Goal: Task Accomplishment & Management: Complete application form

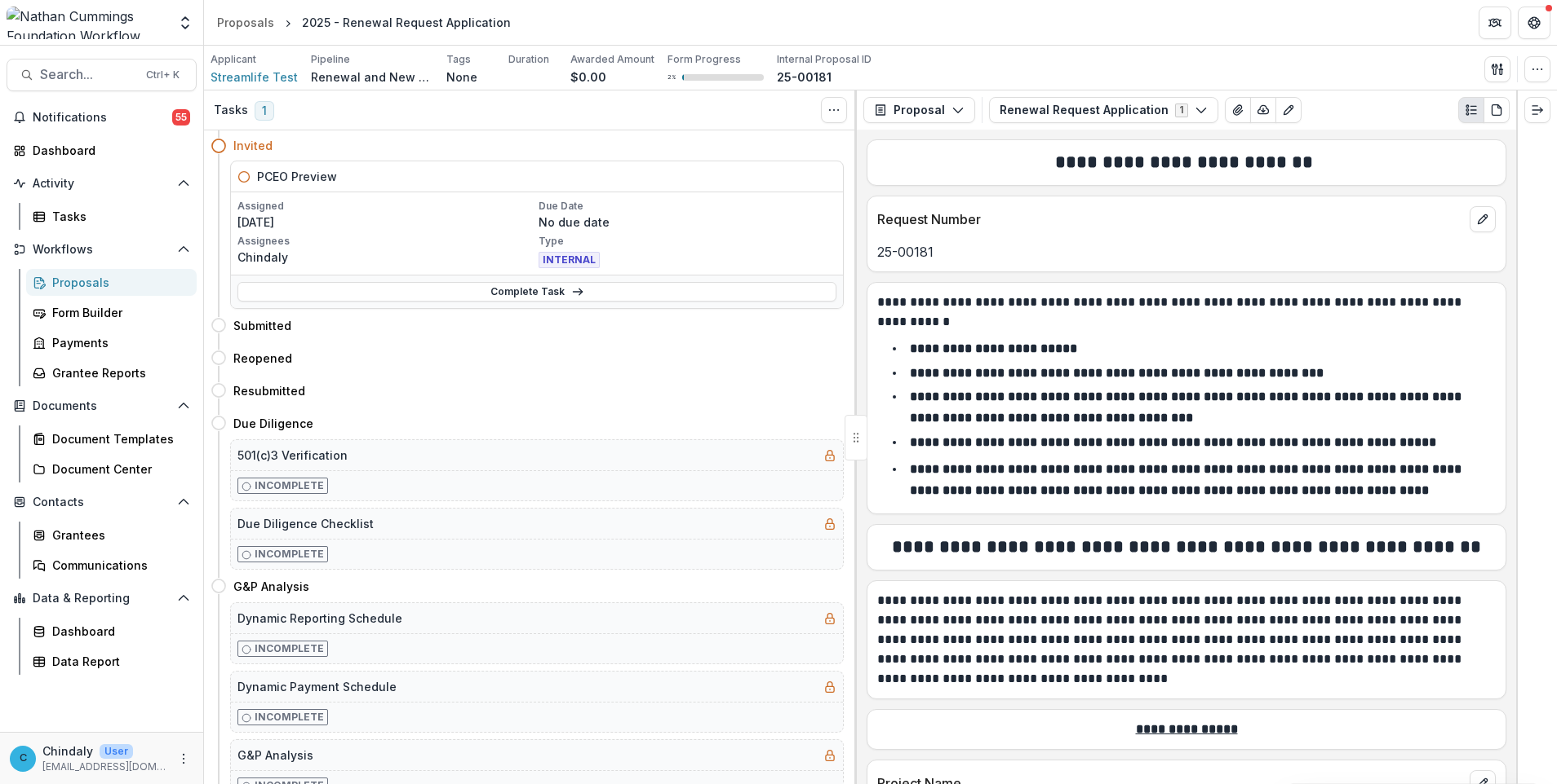
click at [64, 293] on link "Proposals" at bounding box center [111, 282] width 171 height 27
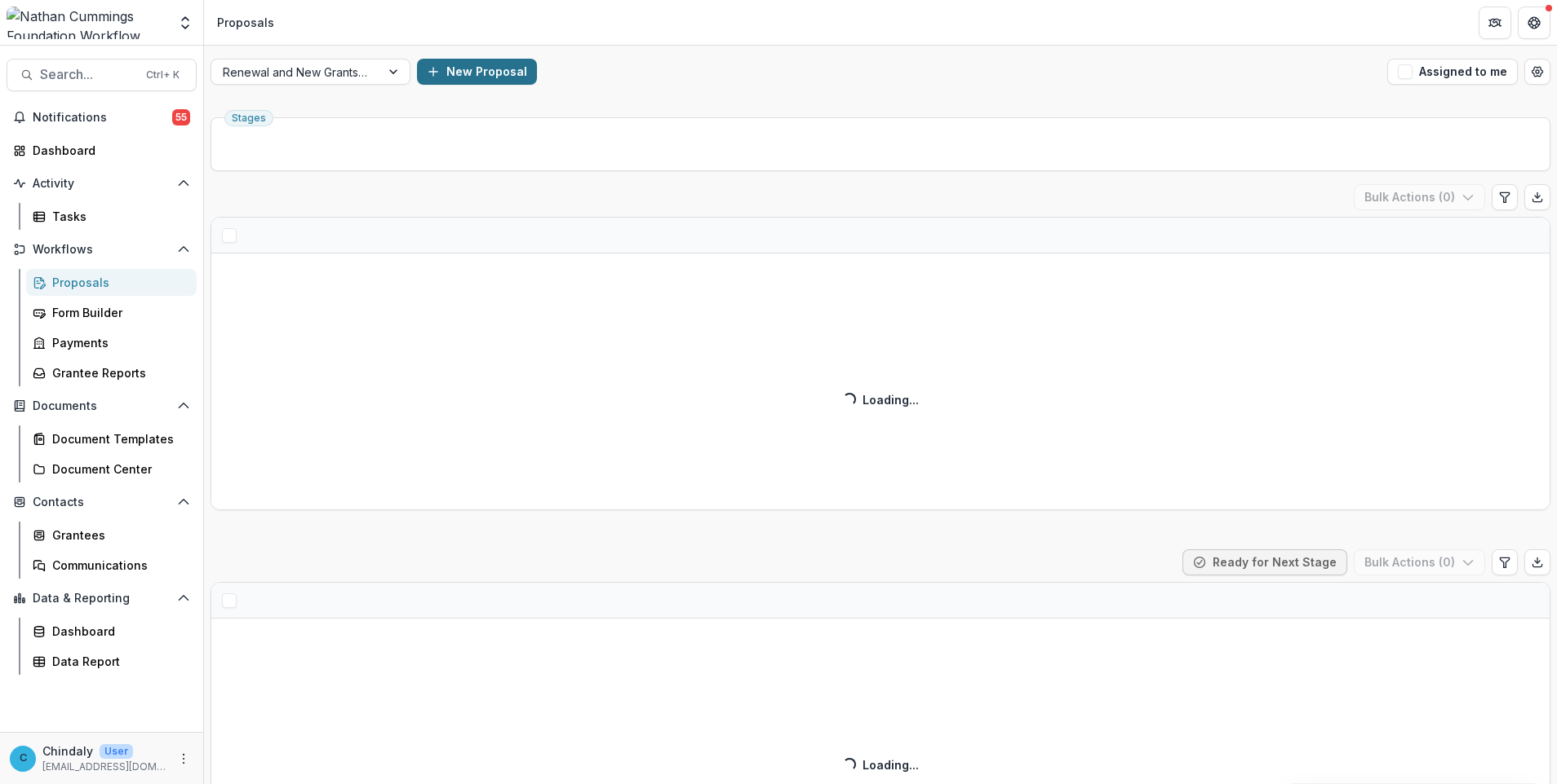
click at [498, 75] on button "New Proposal" at bounding box center [476, 72] width 120 height 26
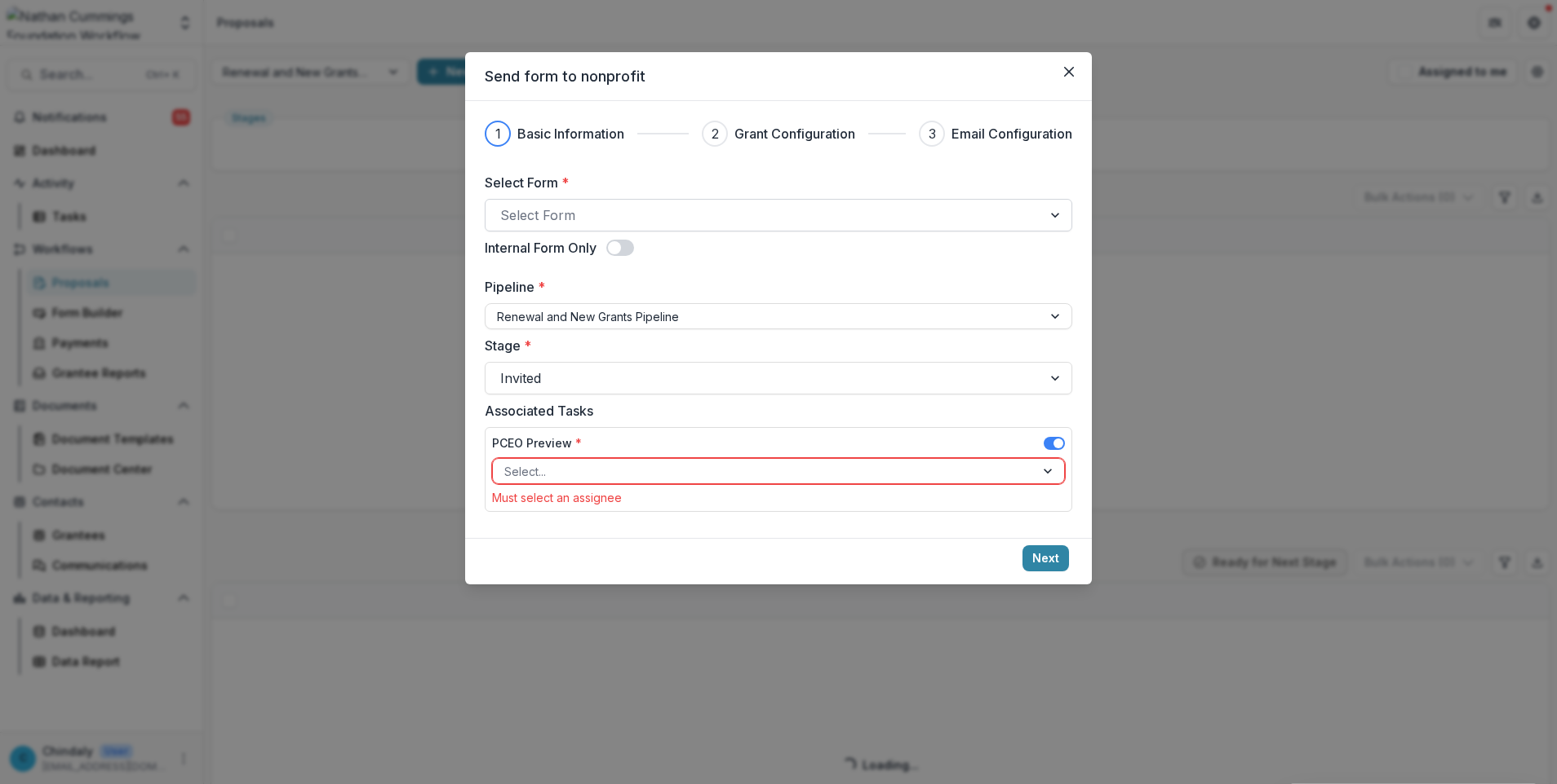
click at [543, 211] on div at bounding box center [764, 215] width 527 height 23
click at [829, 211] on div at bounding box center [764, 215] width 527 height 23
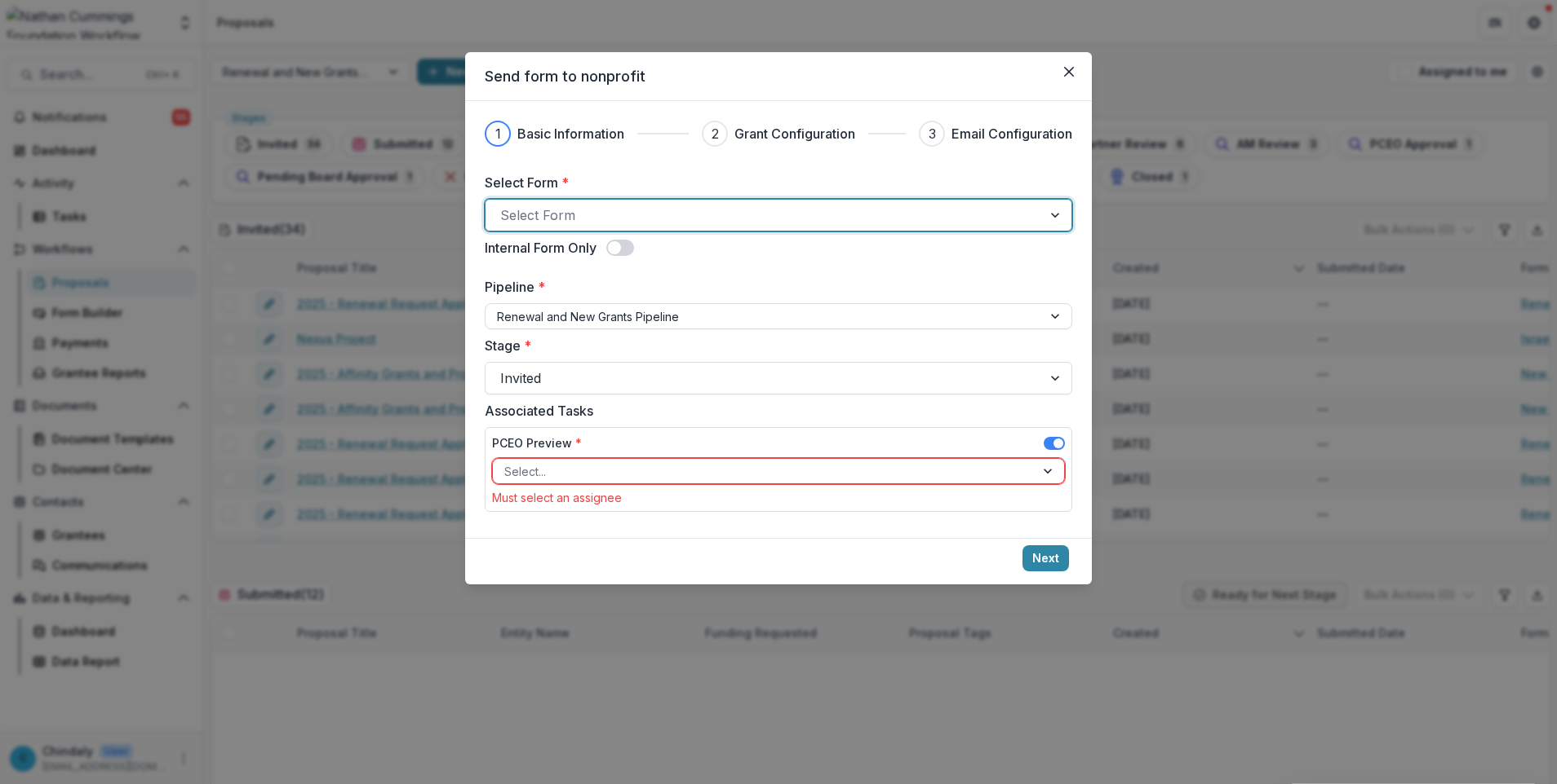
click at [1017, 207] on div at bounding box center [764, 215] width 527 height 23
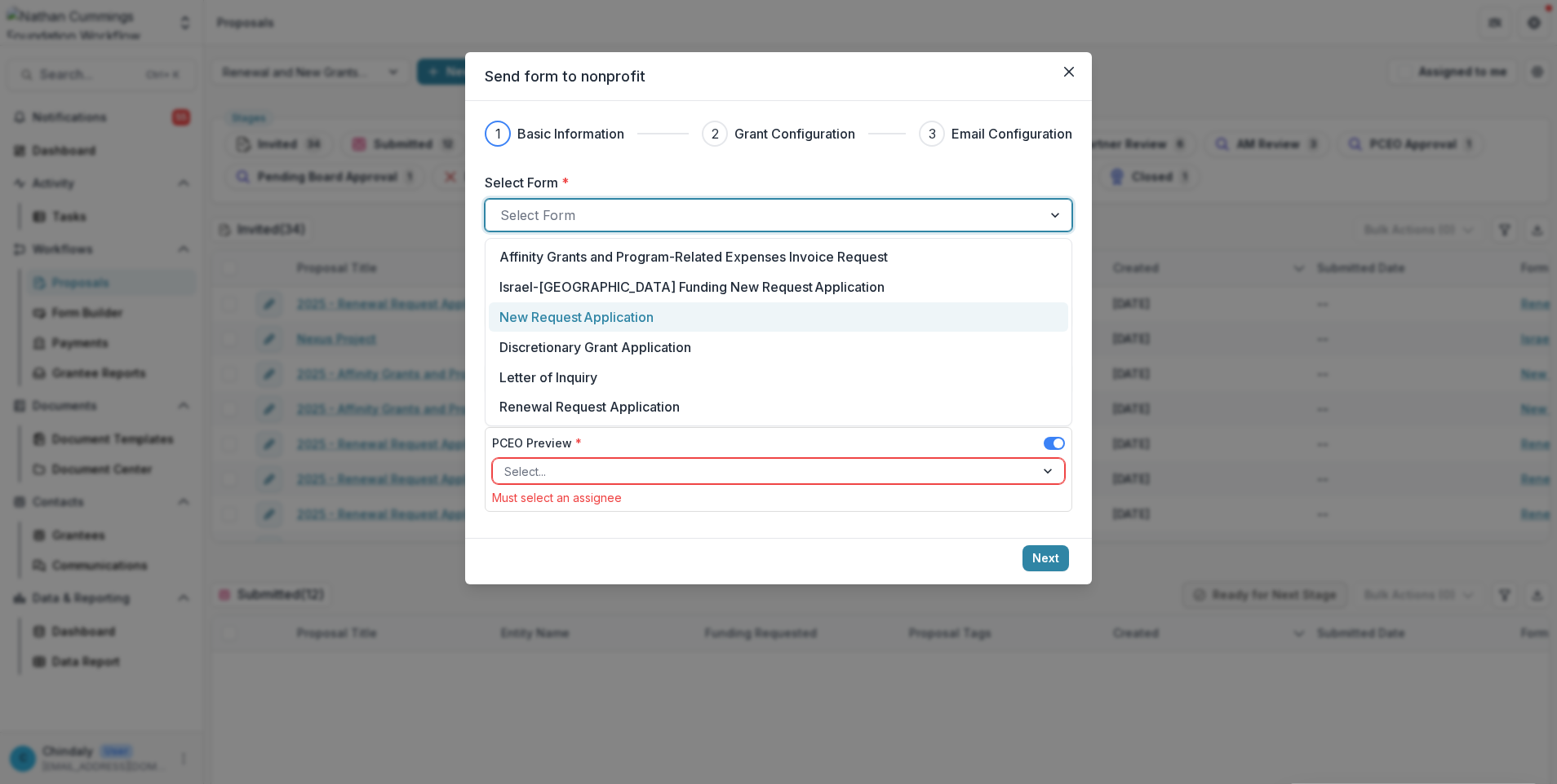
click at [585, 314] on p "New Request Application" at bounding box center [576, 317] width 154 height 20
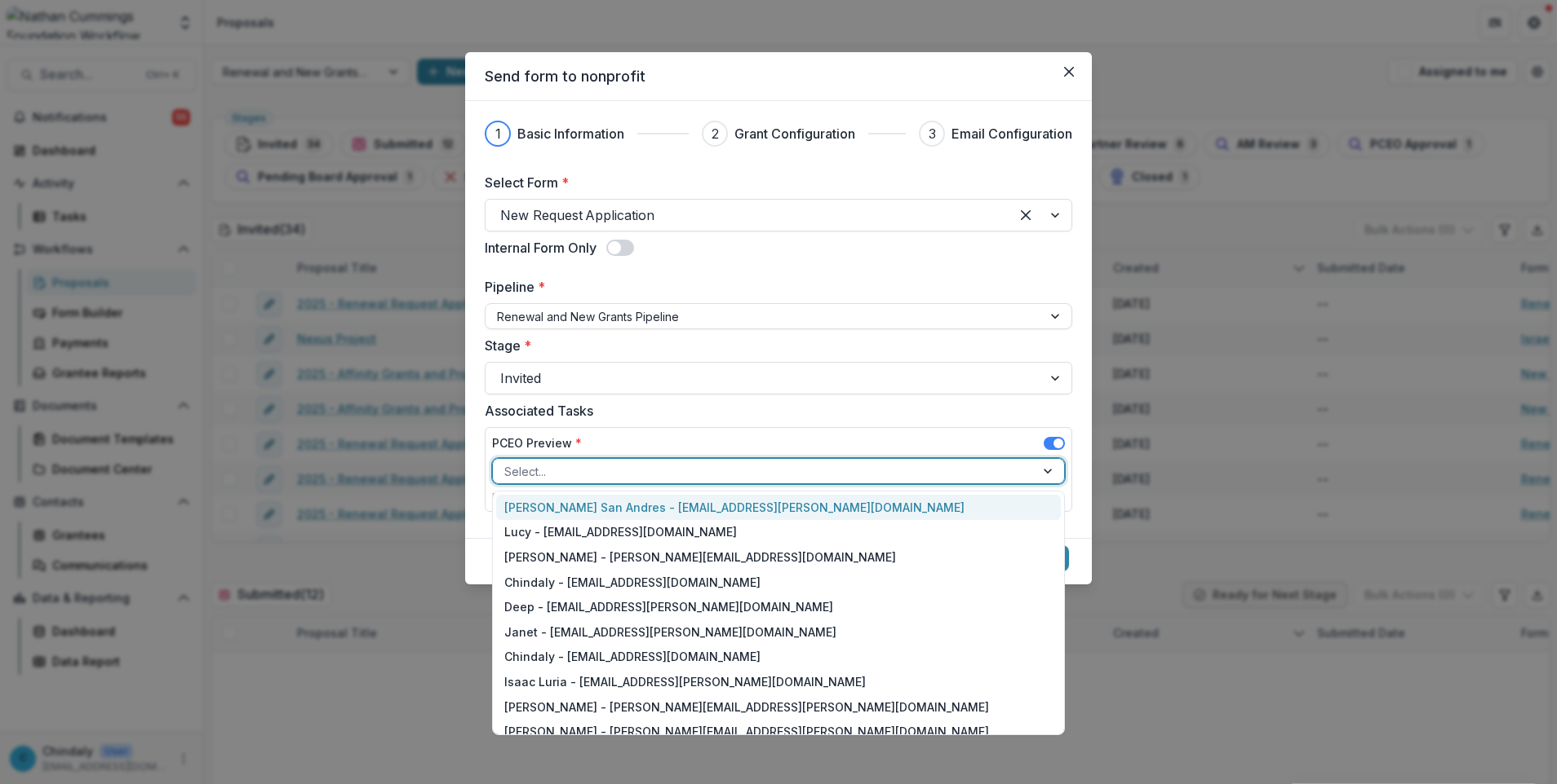
click at [752, 467] on div at bounding box center [764, 471] width 519 height 21
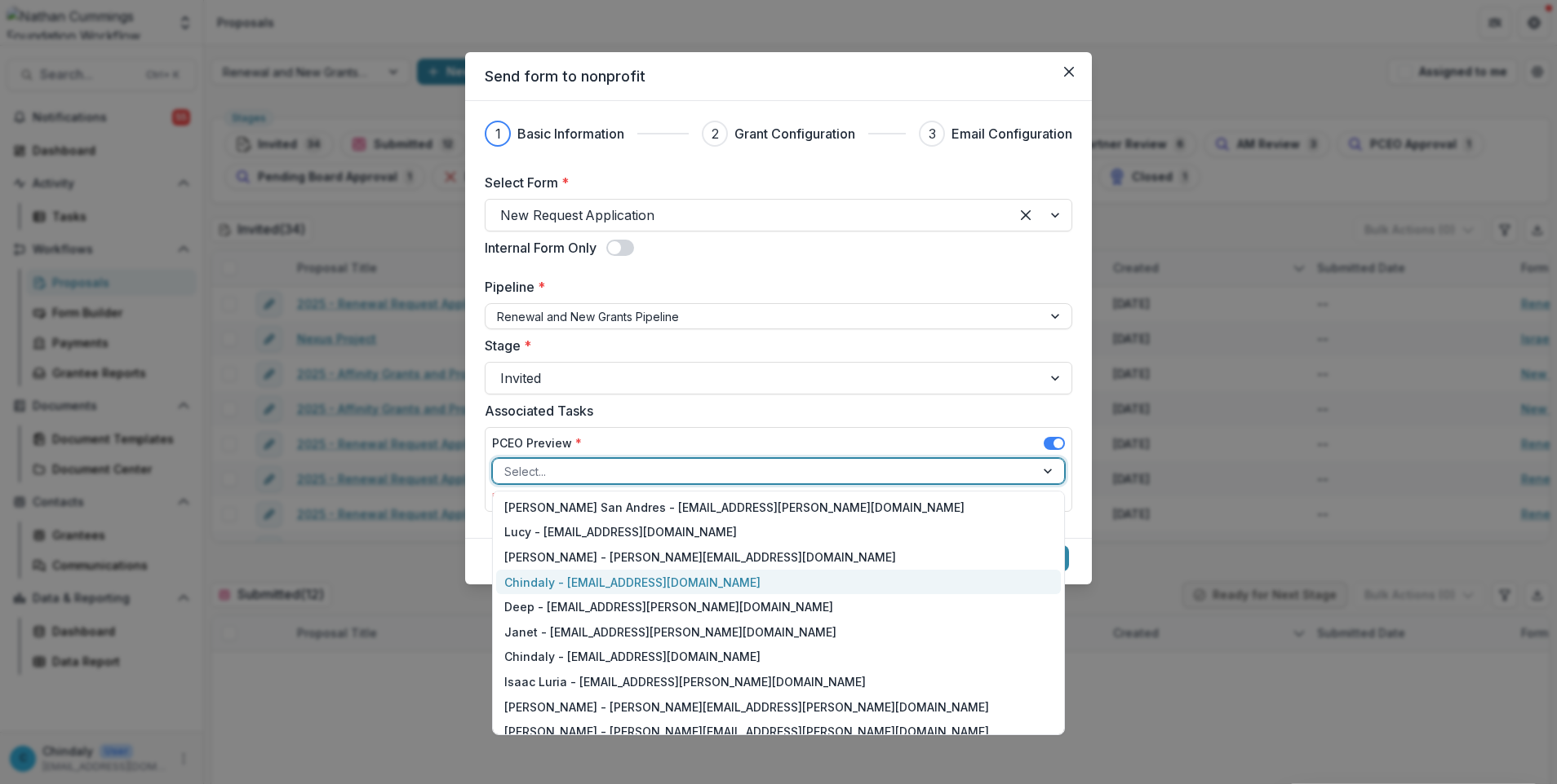
click at [754, 579] on div "Chindaly - [EMAIL_ADDRESS][DOMAIN_NAME]" at bounding box center [778, 582] width 565 height 25
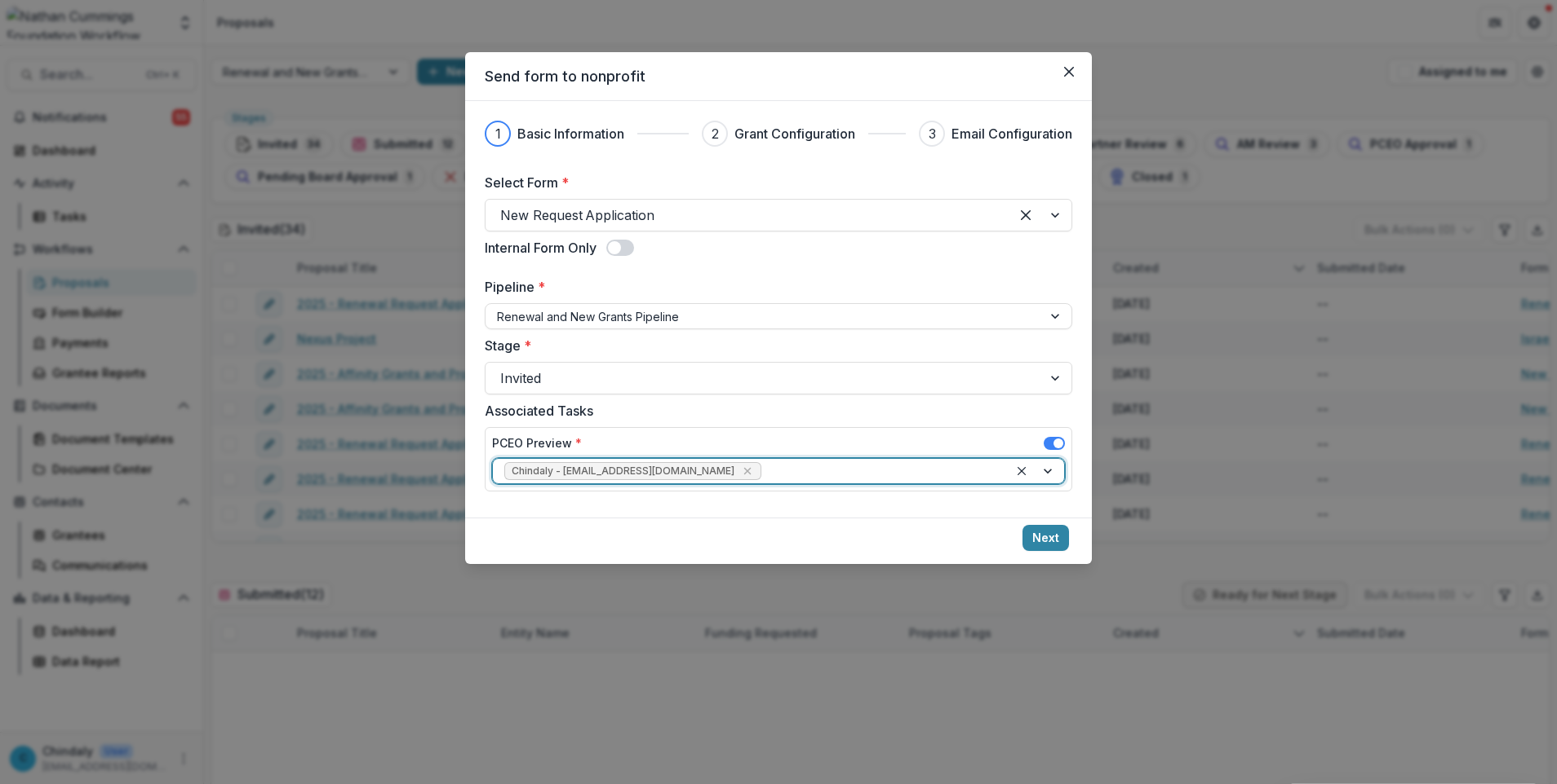
click at [1034, 551] on footer "Next" at bounding box center [778, 541] width 626 height 47
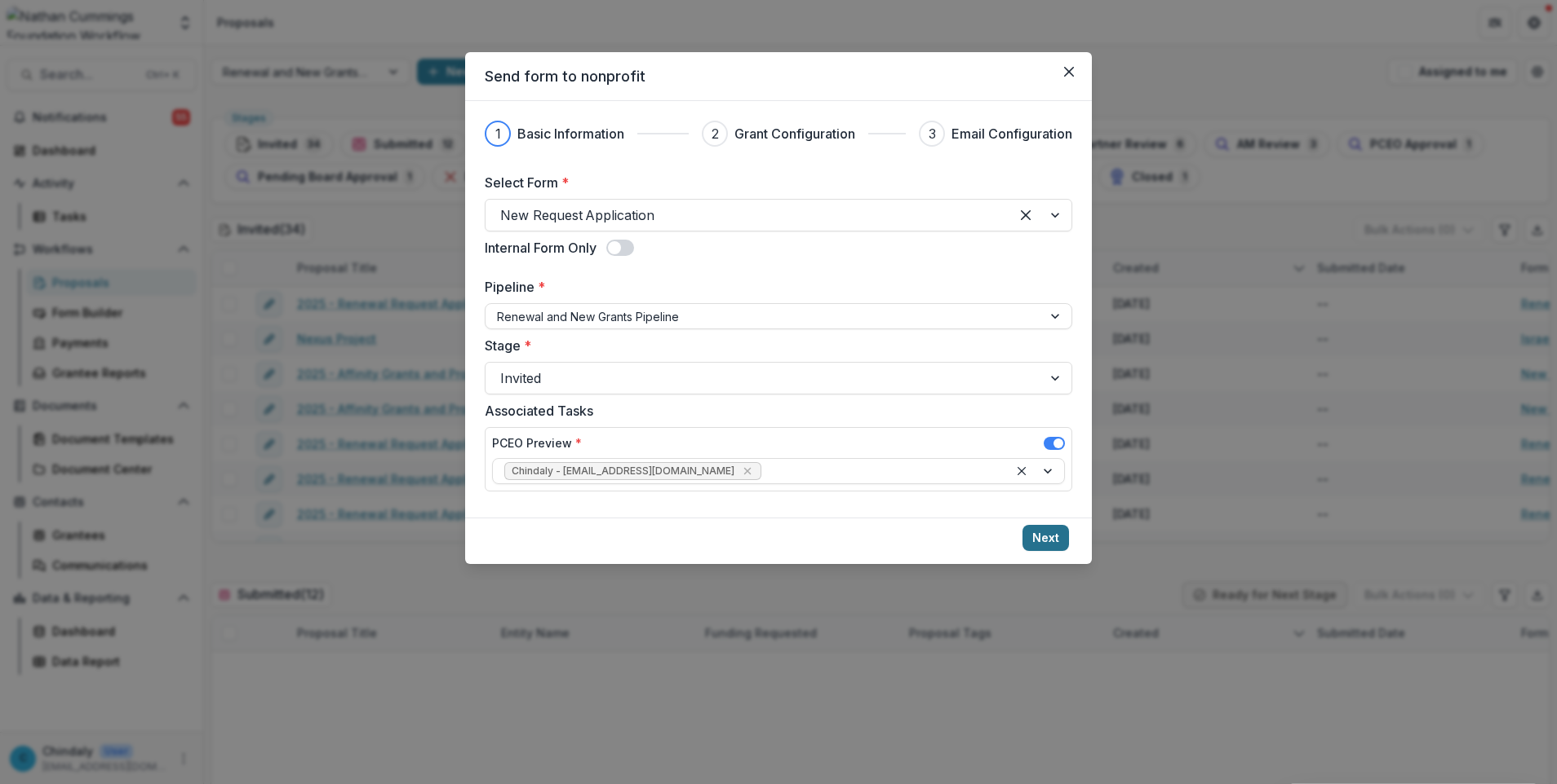
click at [1040, 537] on button "Next" at bounding box center [1045, 538] width 47 height 26
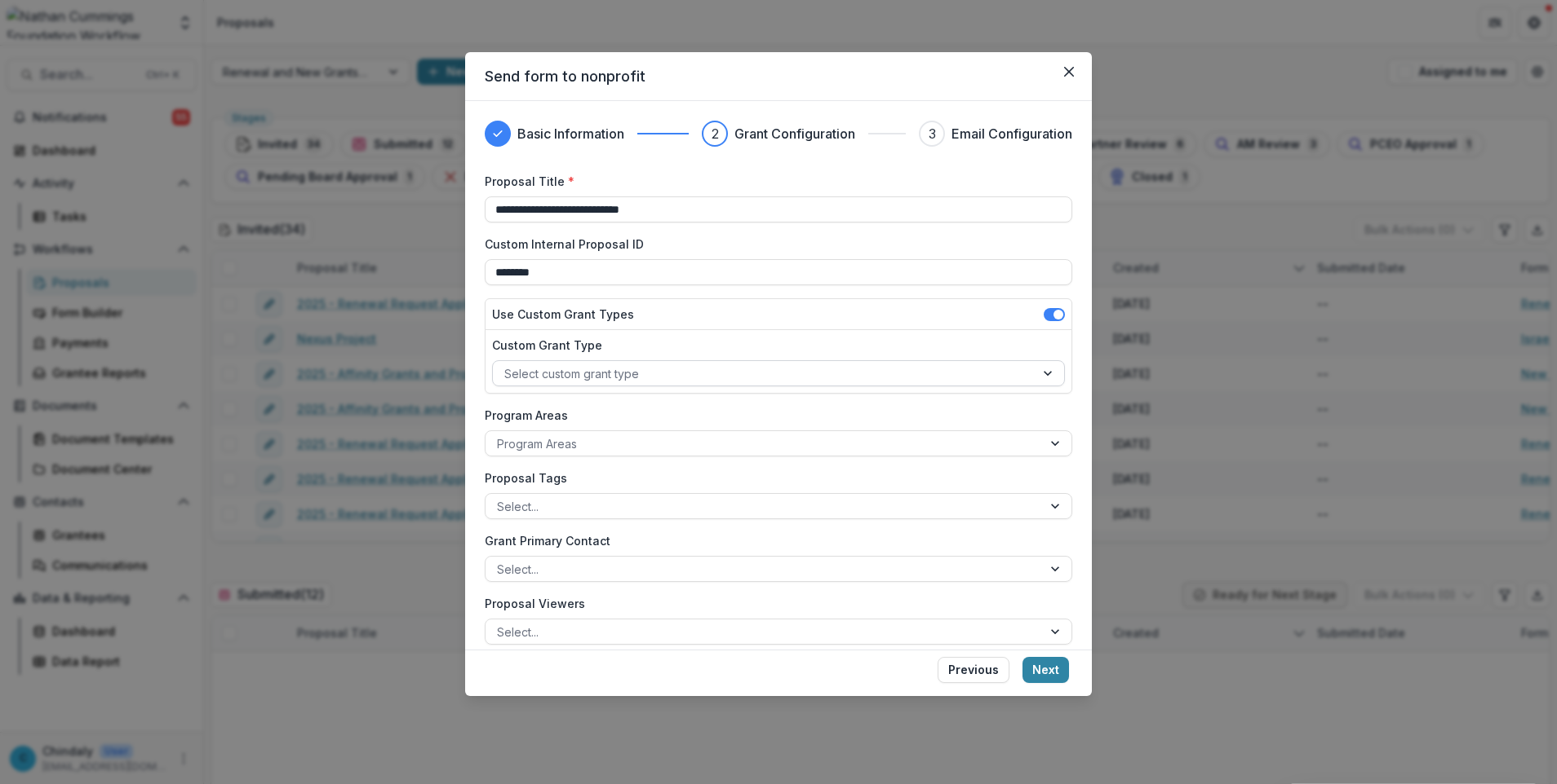
click at [583, 378] on div at bounding box center [764, 374] width 519 height 21
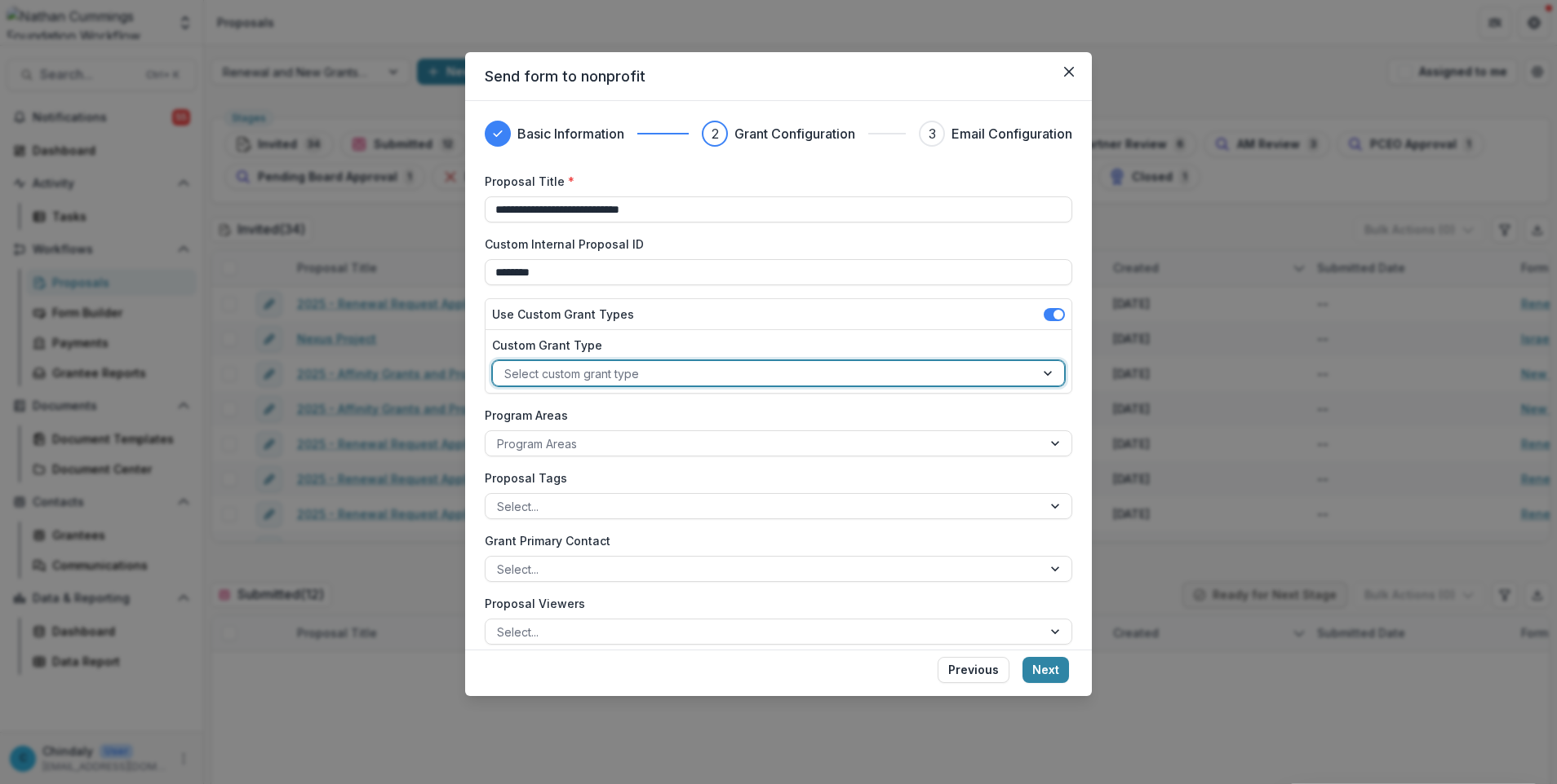
click at [583, 378] on div at bounding box center [764, 374] width 519 height 21
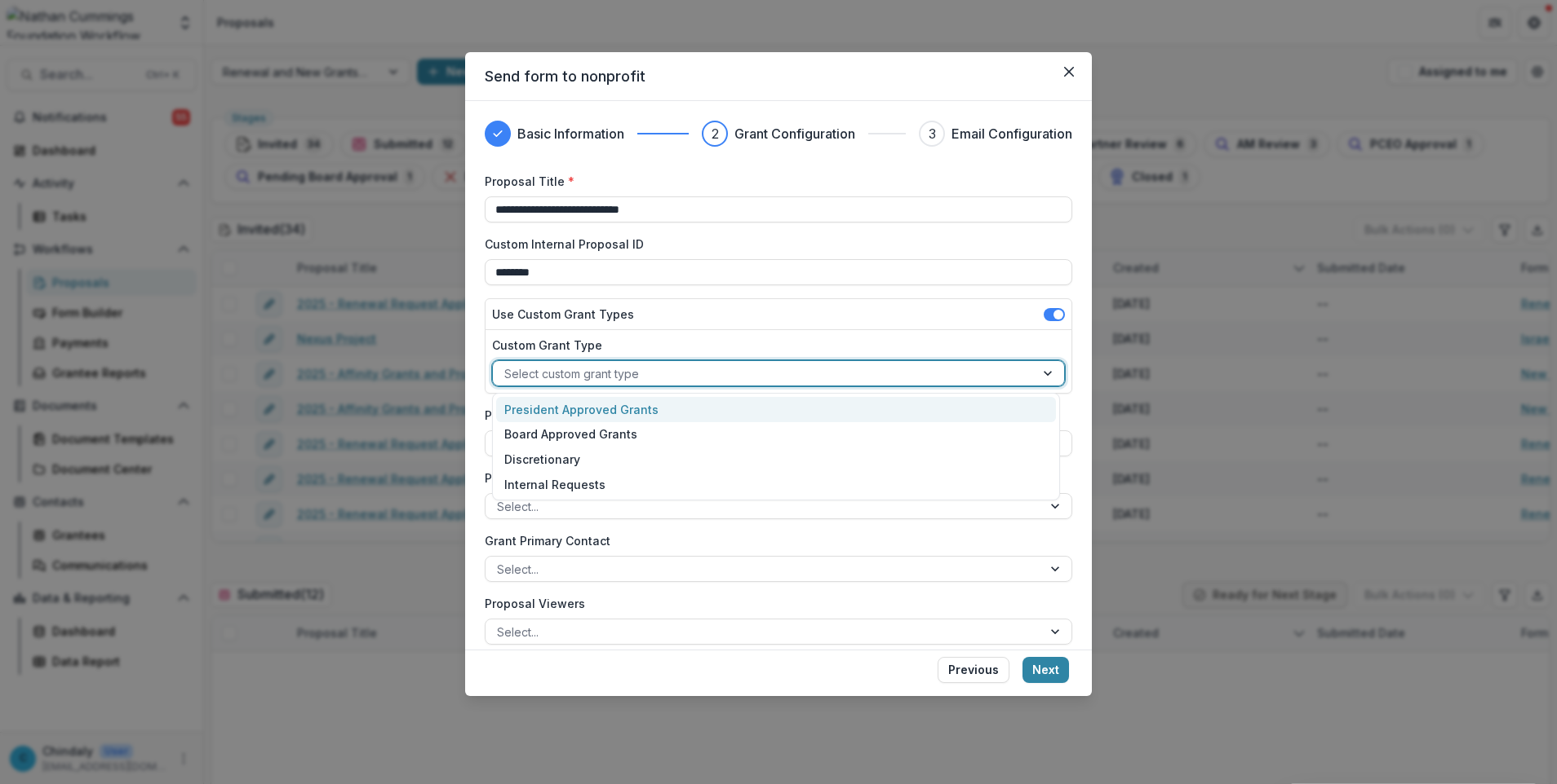
click at [583, 378] on div at bounding box center [764, 374] width 519 height 21
click at [599, 420] on div "President Approved Grants" at bounding box center [776, 409] width 560 height 25
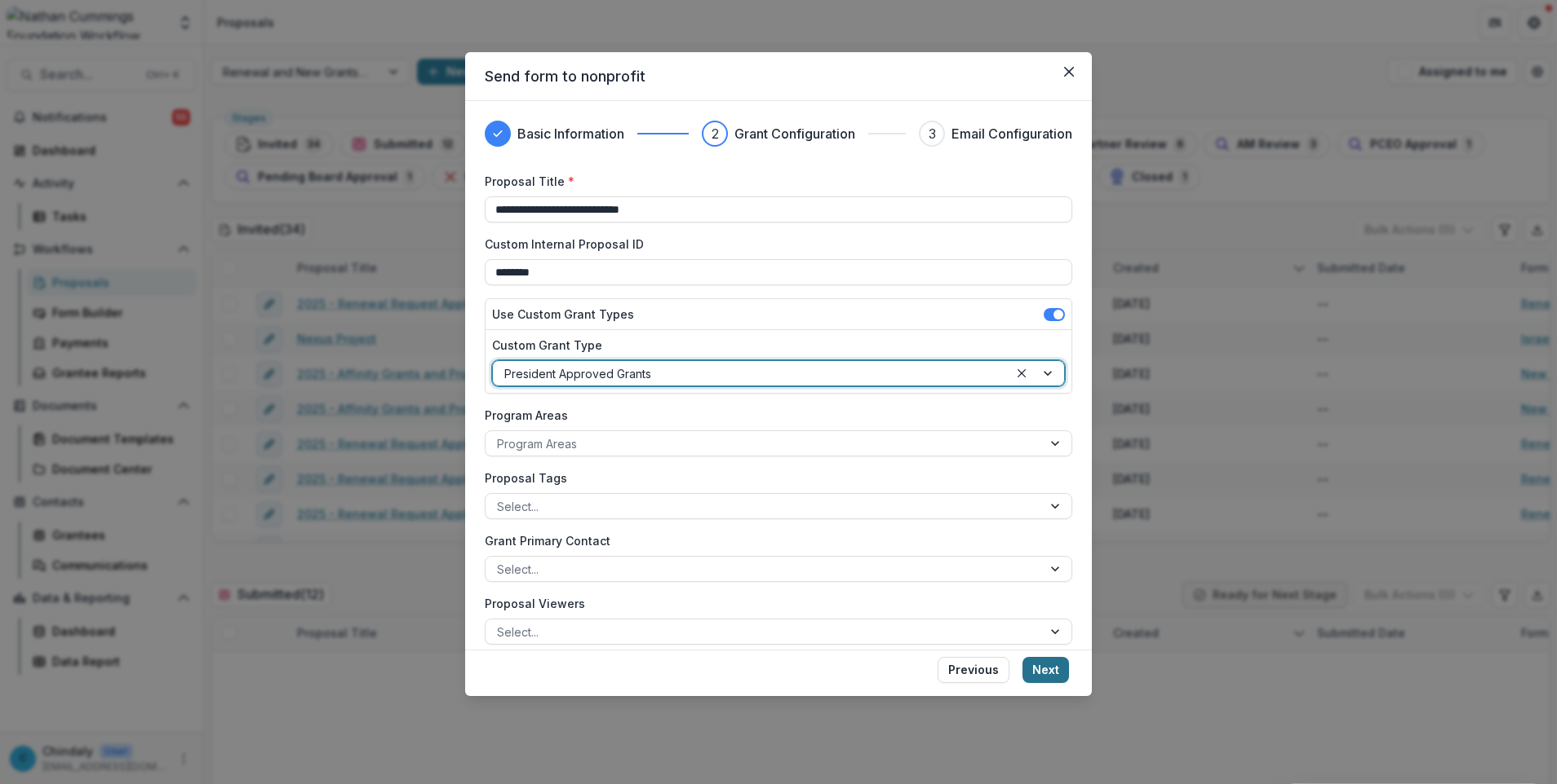
click at [1045, 681] on button "Next" at bounding box center [1045, 670] width 47 height 26
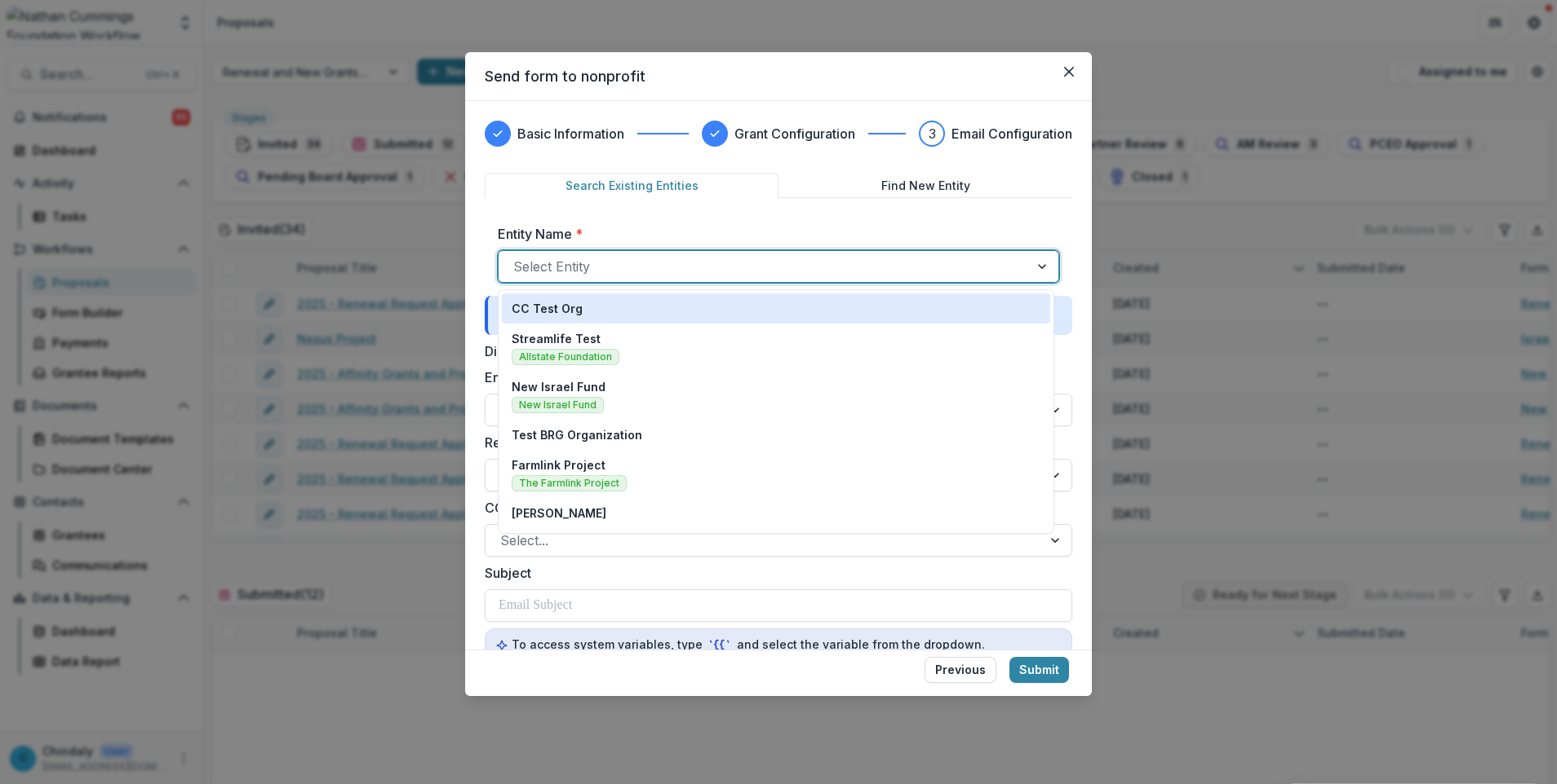
click at [625, 261] on div at bounding box center [764, 266] width 501 height 23
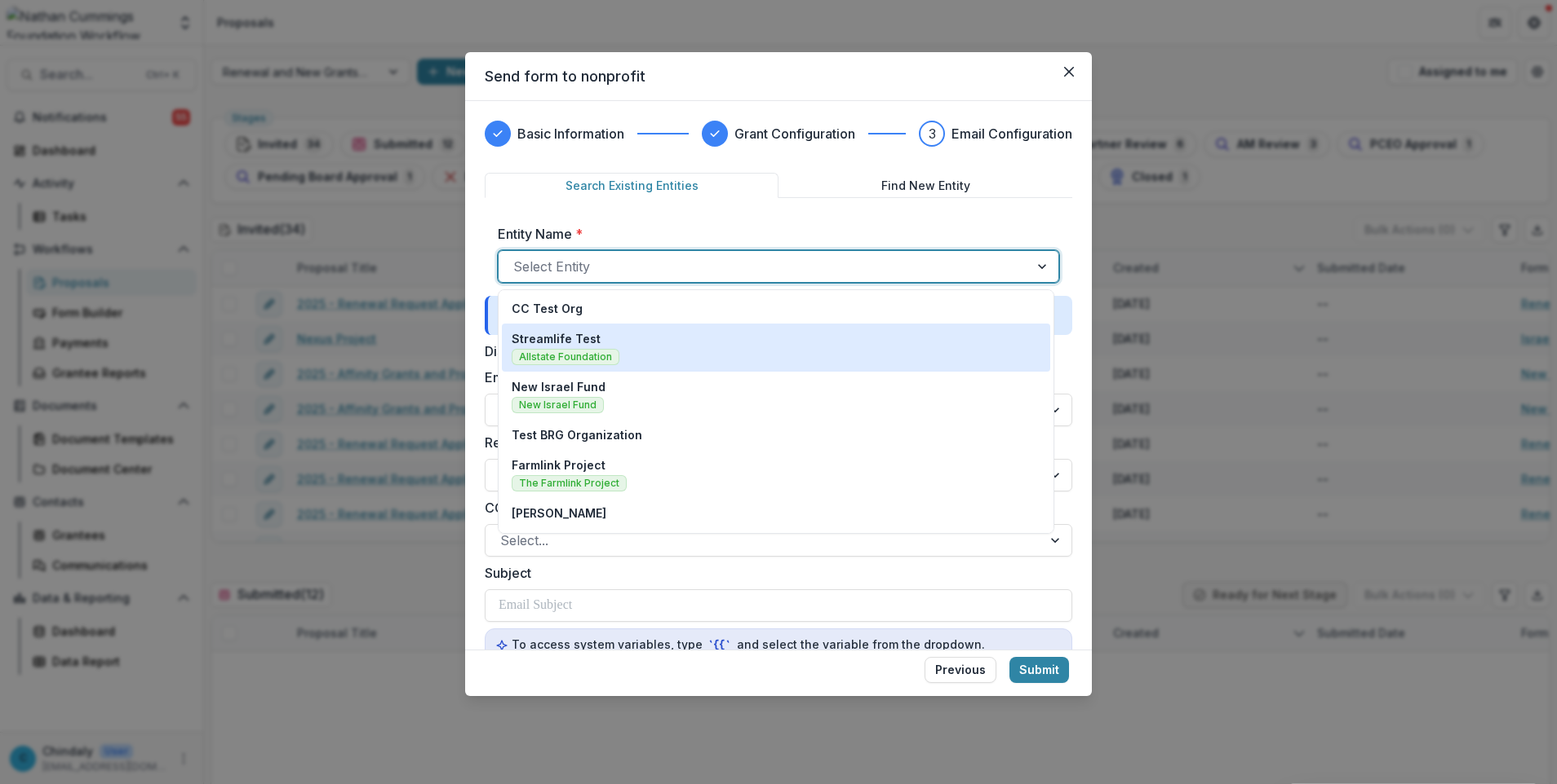
drag, startPoint x: 642, startPoint y: 321, endPoint x: 653, endPoint y: 350, distance: 31.0
click at [653, 350] on div "CC Test Org Streamlife Test Allstate Foundation New Israel Fund New Israel Fund…" at bounding box center [777, 411] width 557 height 244
click at [653, 350] on div "Streamlife Test Allstate Foundation" at bounding box center [777, 347] width 529 height 35
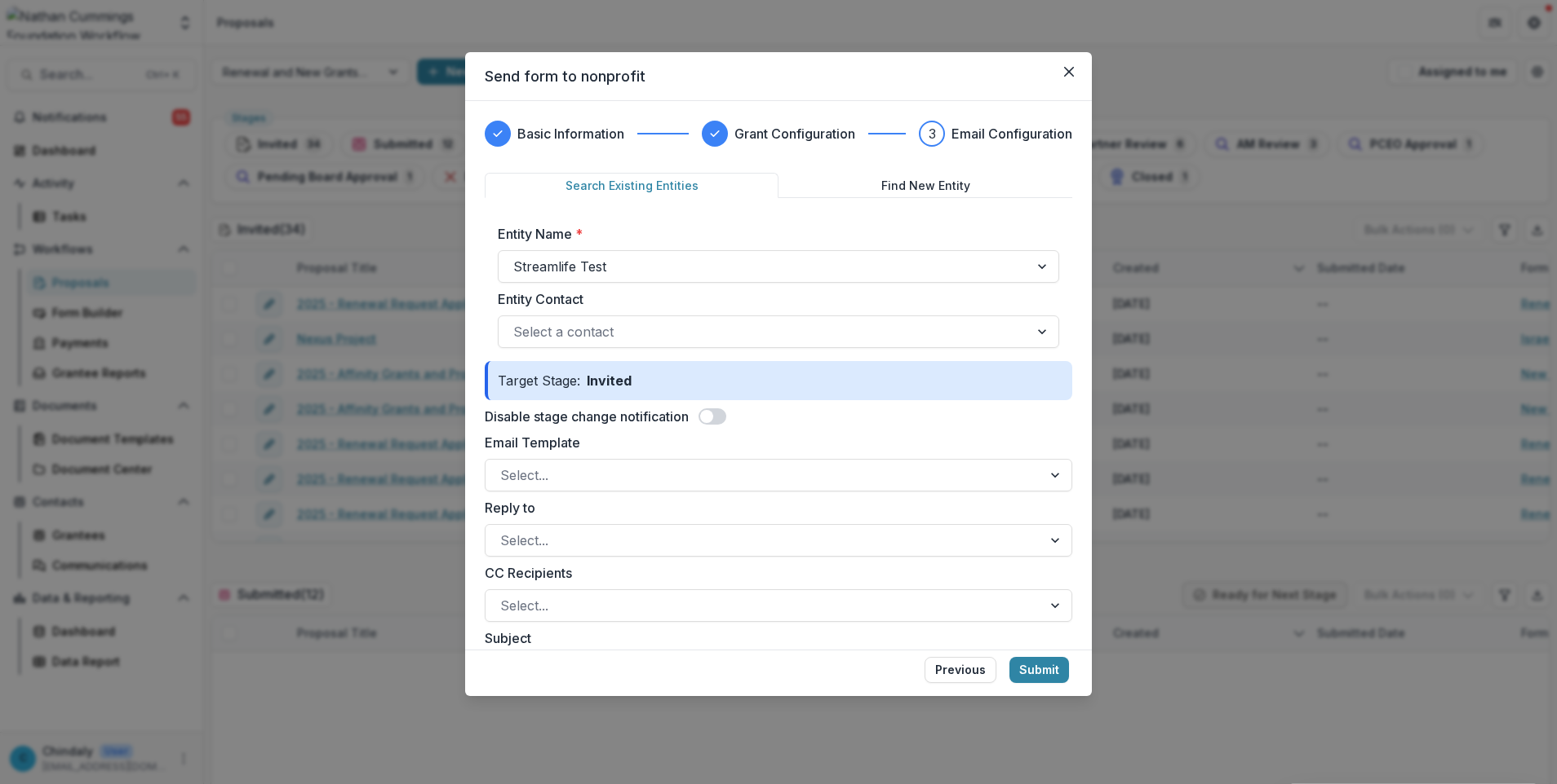
click at [721, 134] on div "Progress" at bounding box center [715, 133] width 26 height 26
click at [569, 133] on h3 "Basic Information" at bounding box center [571, 134] width 107 height 20
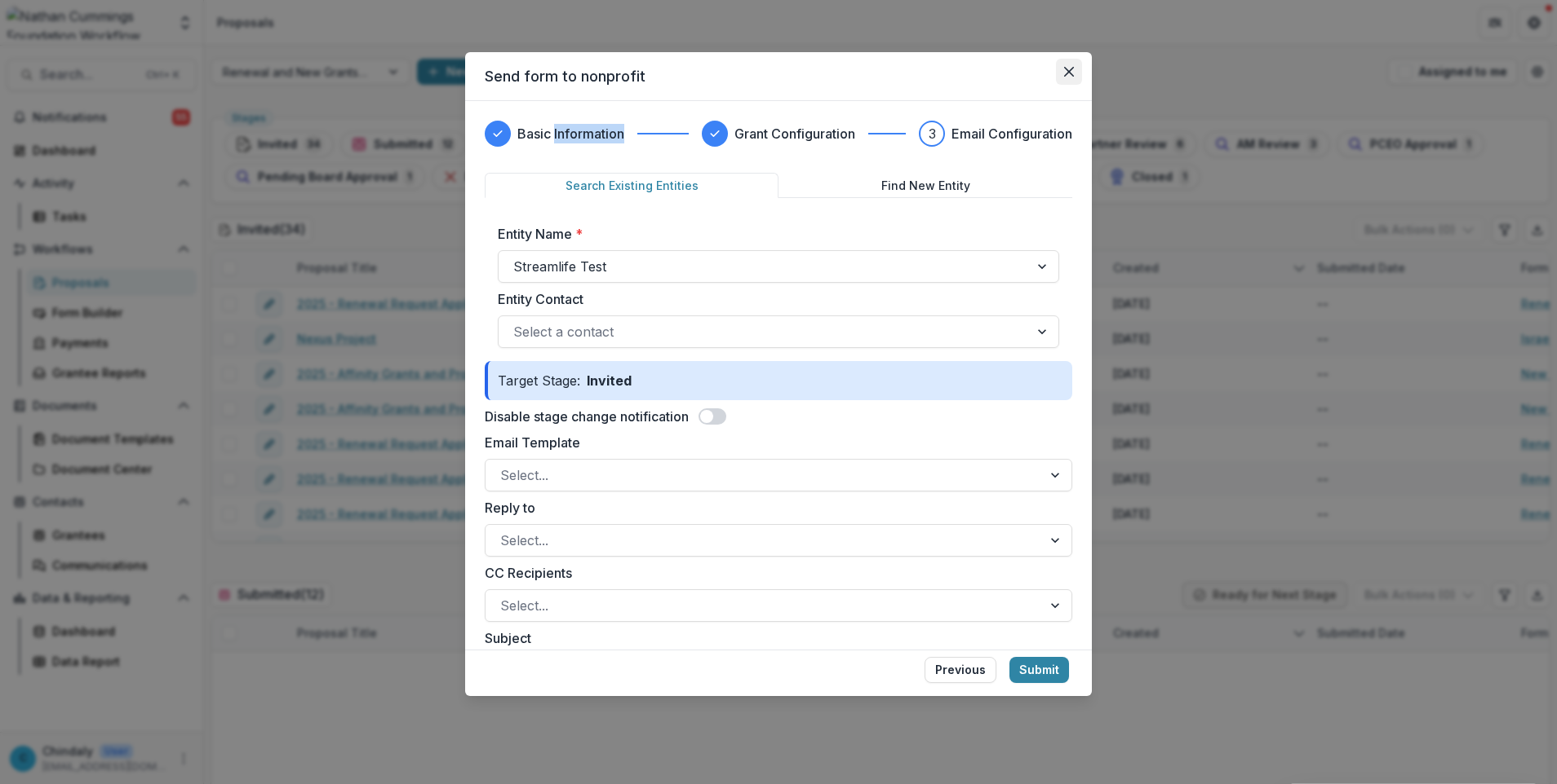
click at [1071, 78] on button "Close" at bounding box center [1069, 72] width 26 height 26
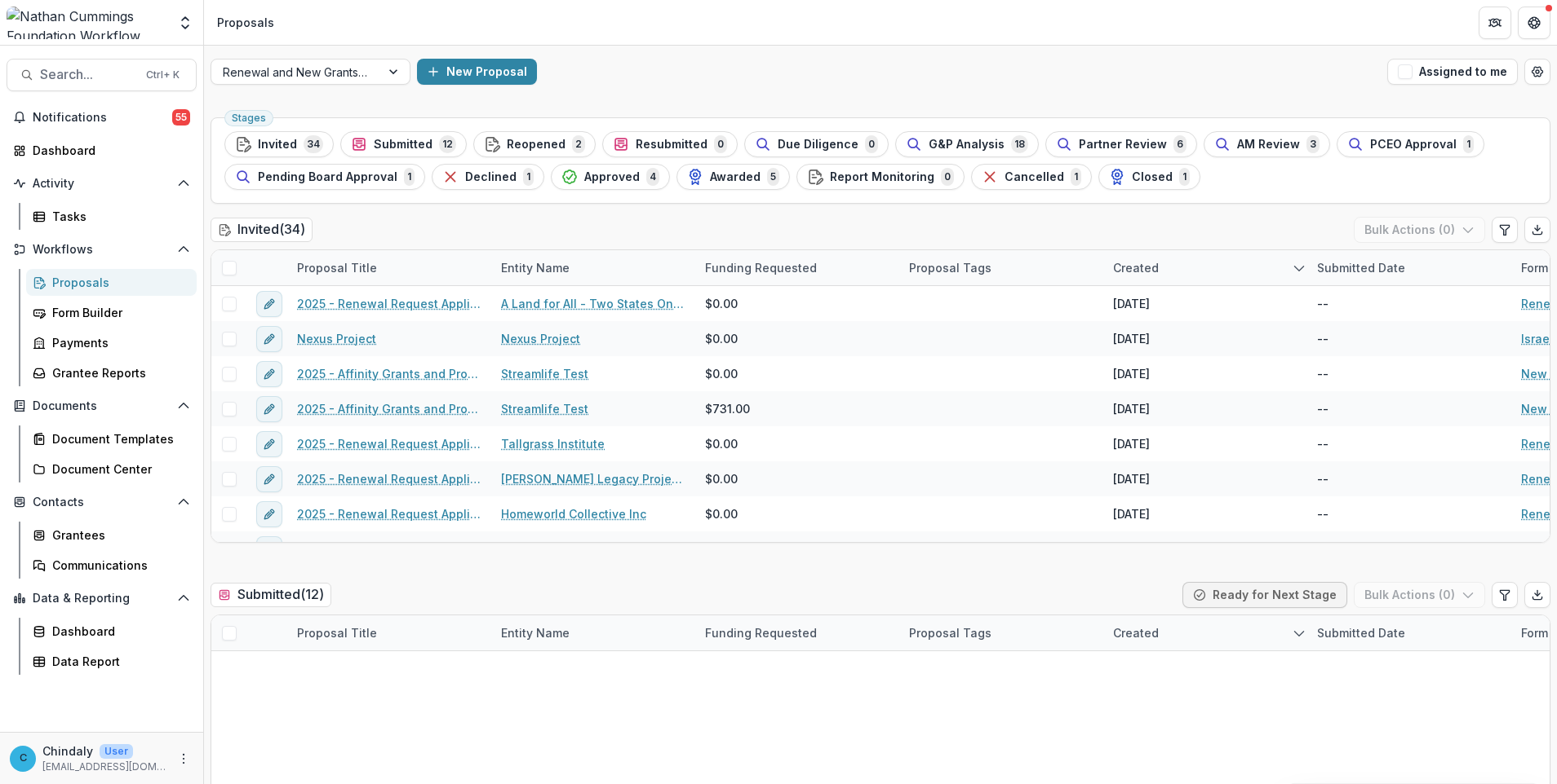
click at [94, 284] on div "Proposals" at bounding box center [118, 282] width 131 height 17
click at [473, 75] on button "New Proposal" at bounding box center [476, 72] width 120 height 26
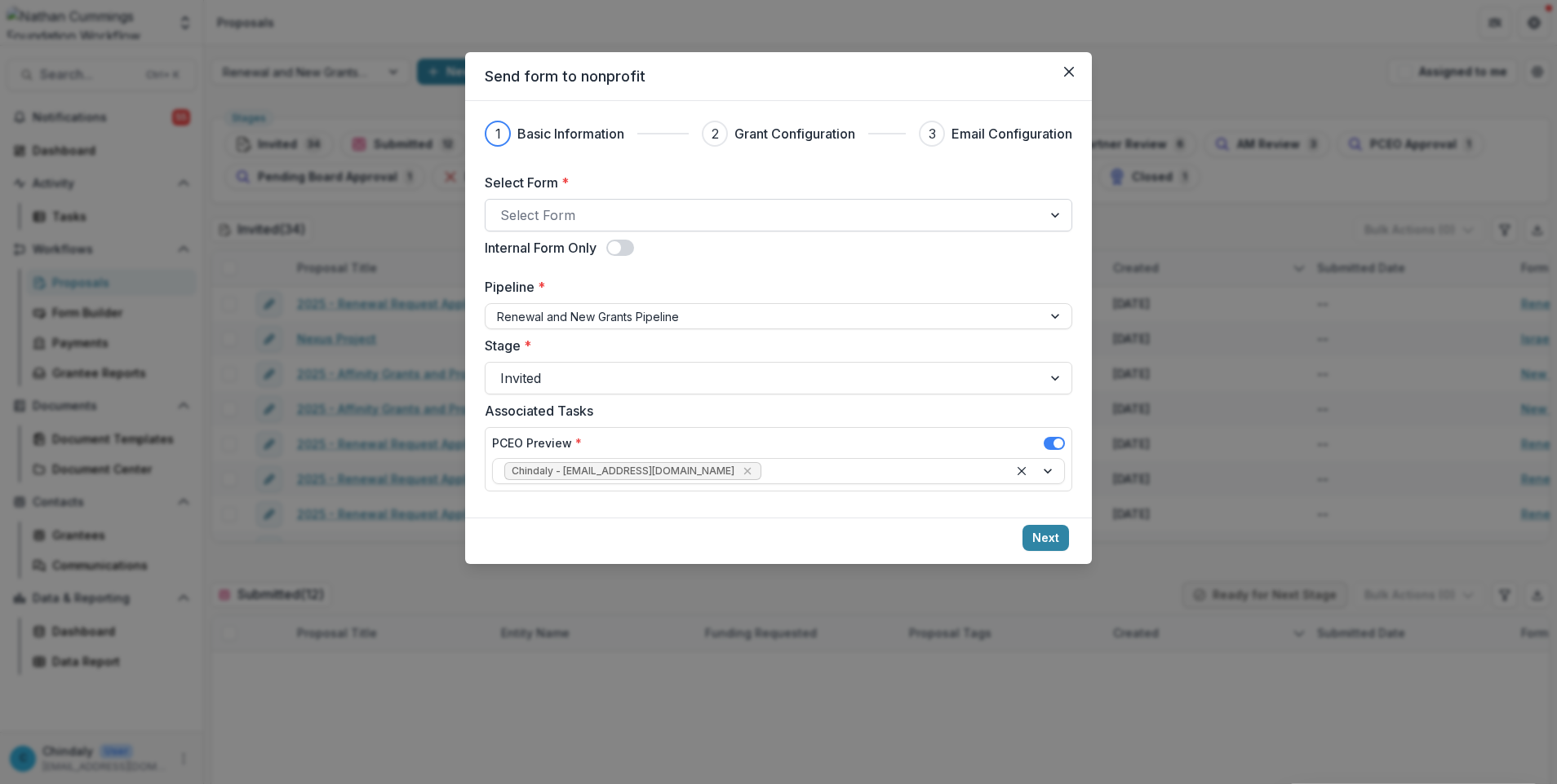
click at [657, 230] on div "Select Form" at bounding box center [778, 215] width 588 height 33
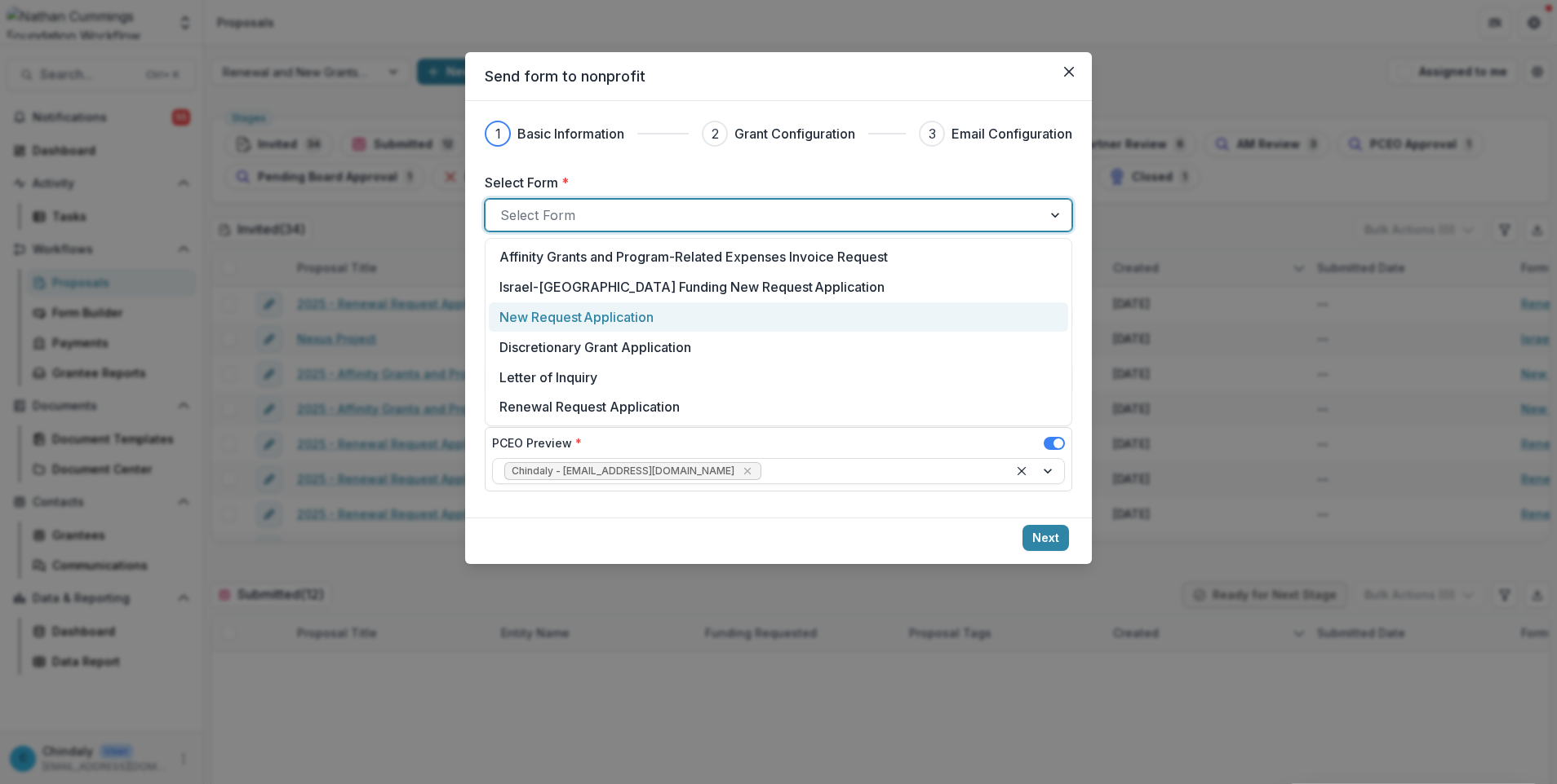
click at [688, 313] on div "New Request Application" at bounding box center [778, 317] width 558 height 20
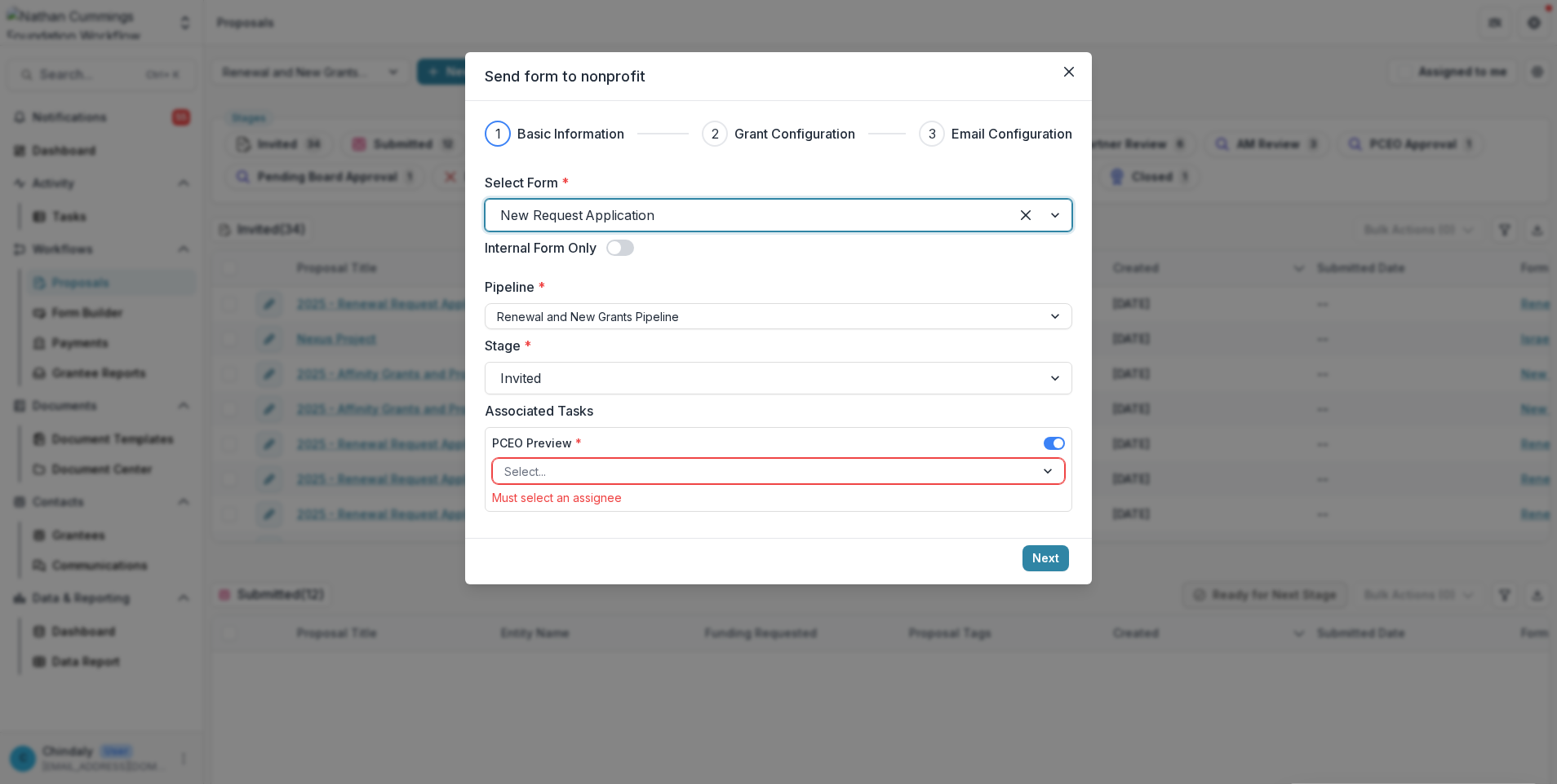
click at [688, 313] on div at bounding box center [764, 317] width 534 height 21
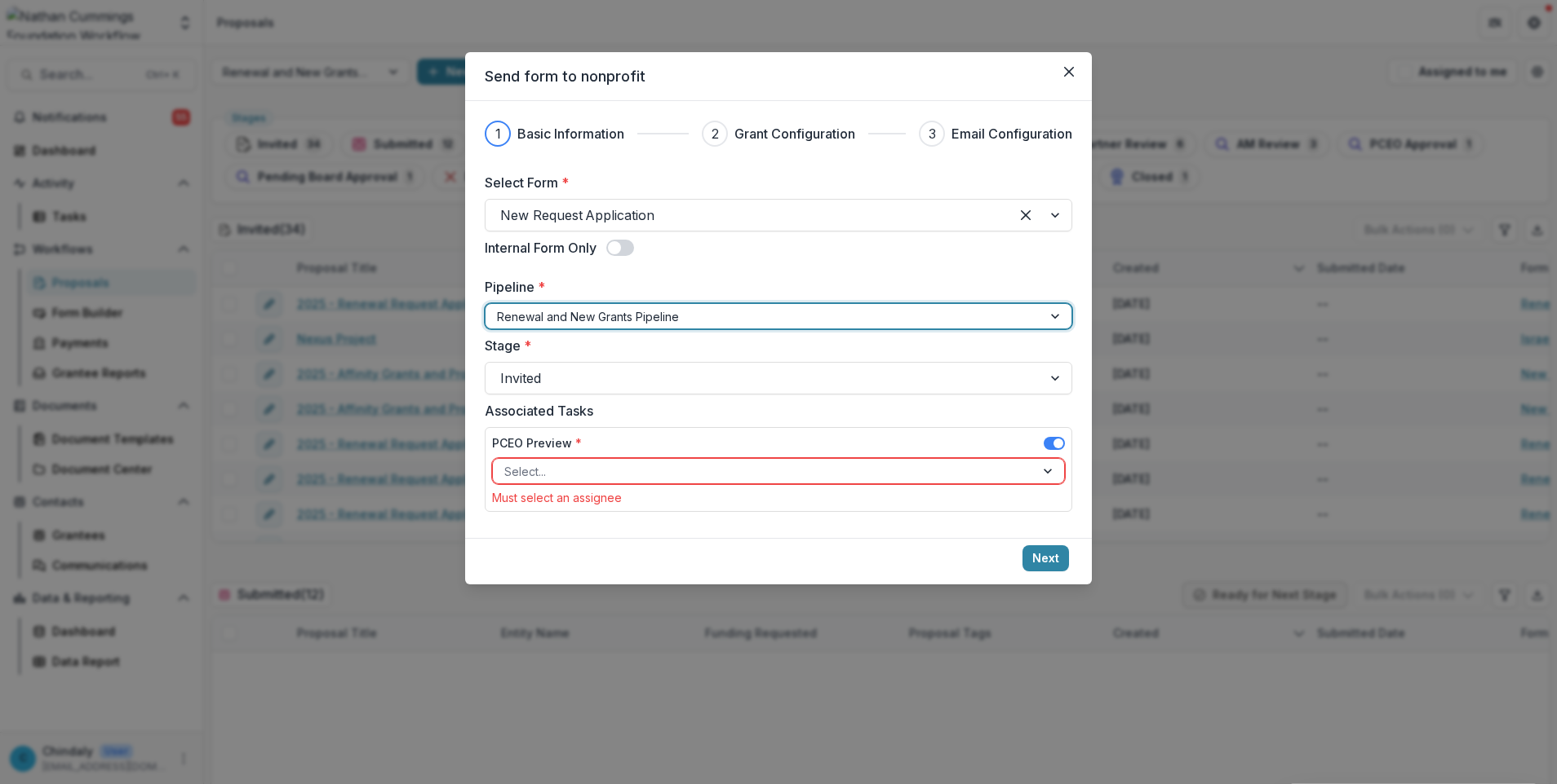
click at [688, 313] on div at bounding box center [764, 317] width 534 height 21
click at [752, 475] on div at bounding box center [764, 471] width 519 height 21
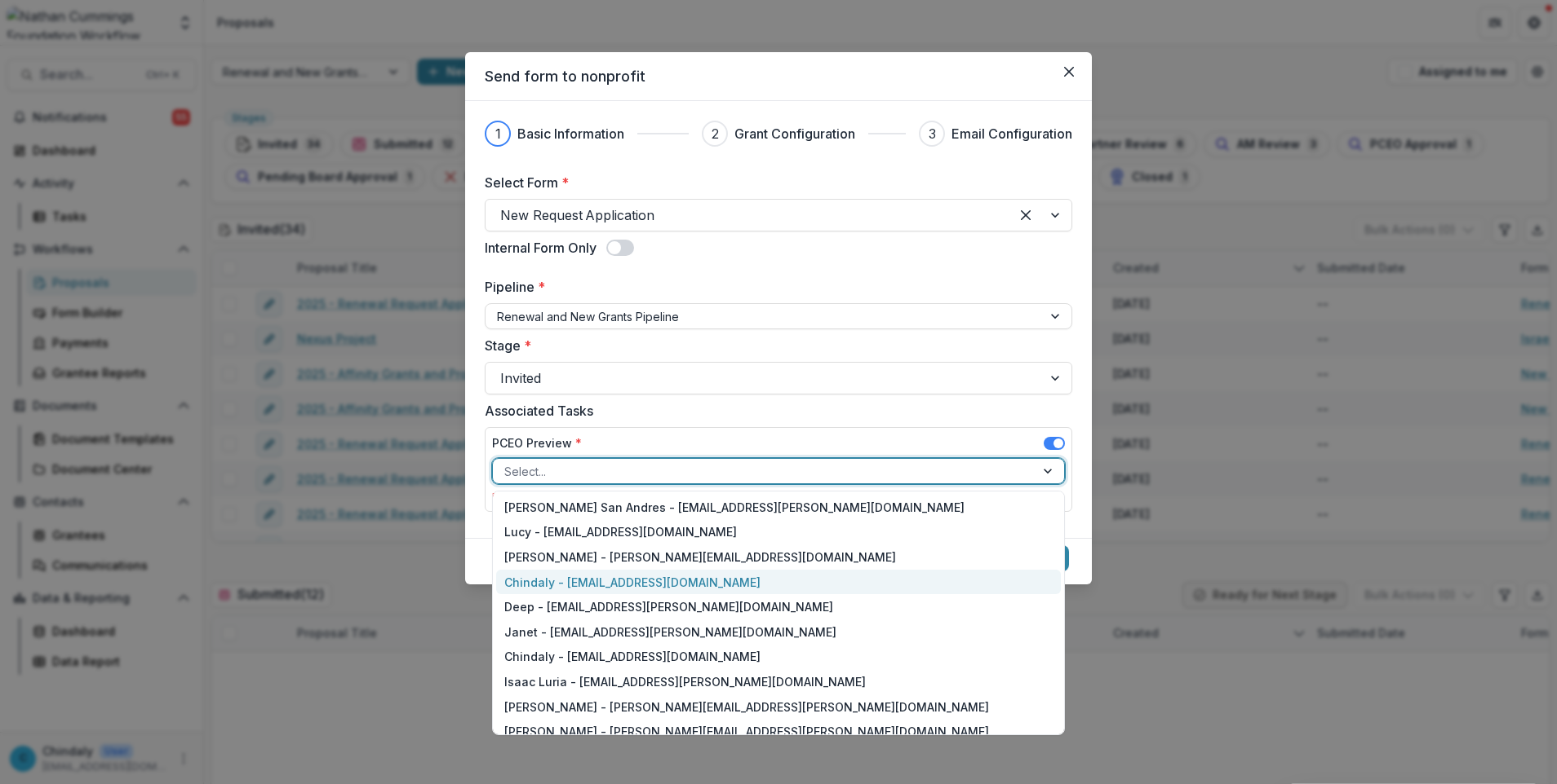
click at [768, 579] on div "Chindaly - [EMAIL_ADDRESS][DOMAIN_NAME]" at bounding box center [778, 582] width 565 height 25
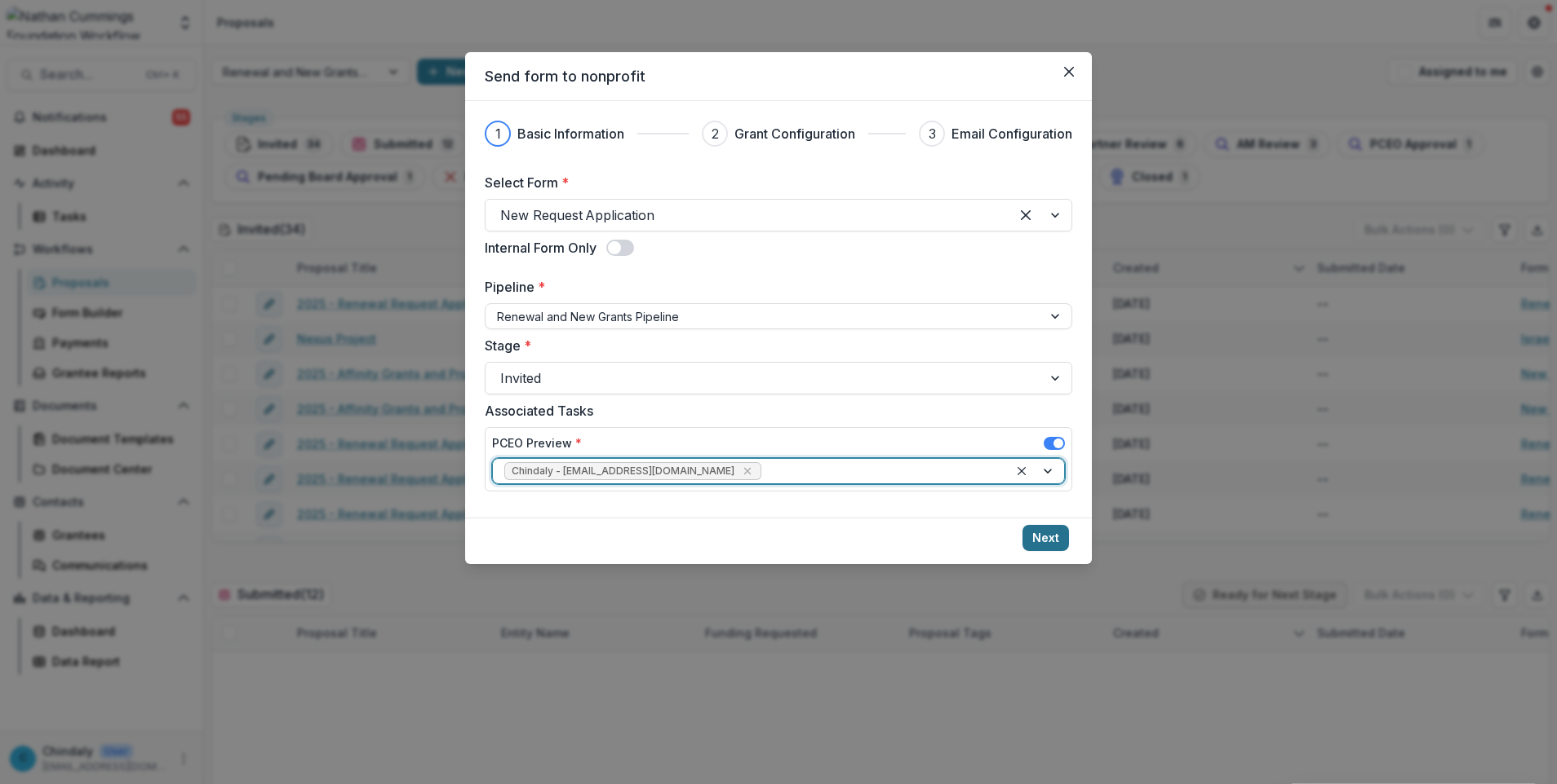
click at [1043, 539] on button "Next" at bounding box center [1045, 538] width 47 height 26
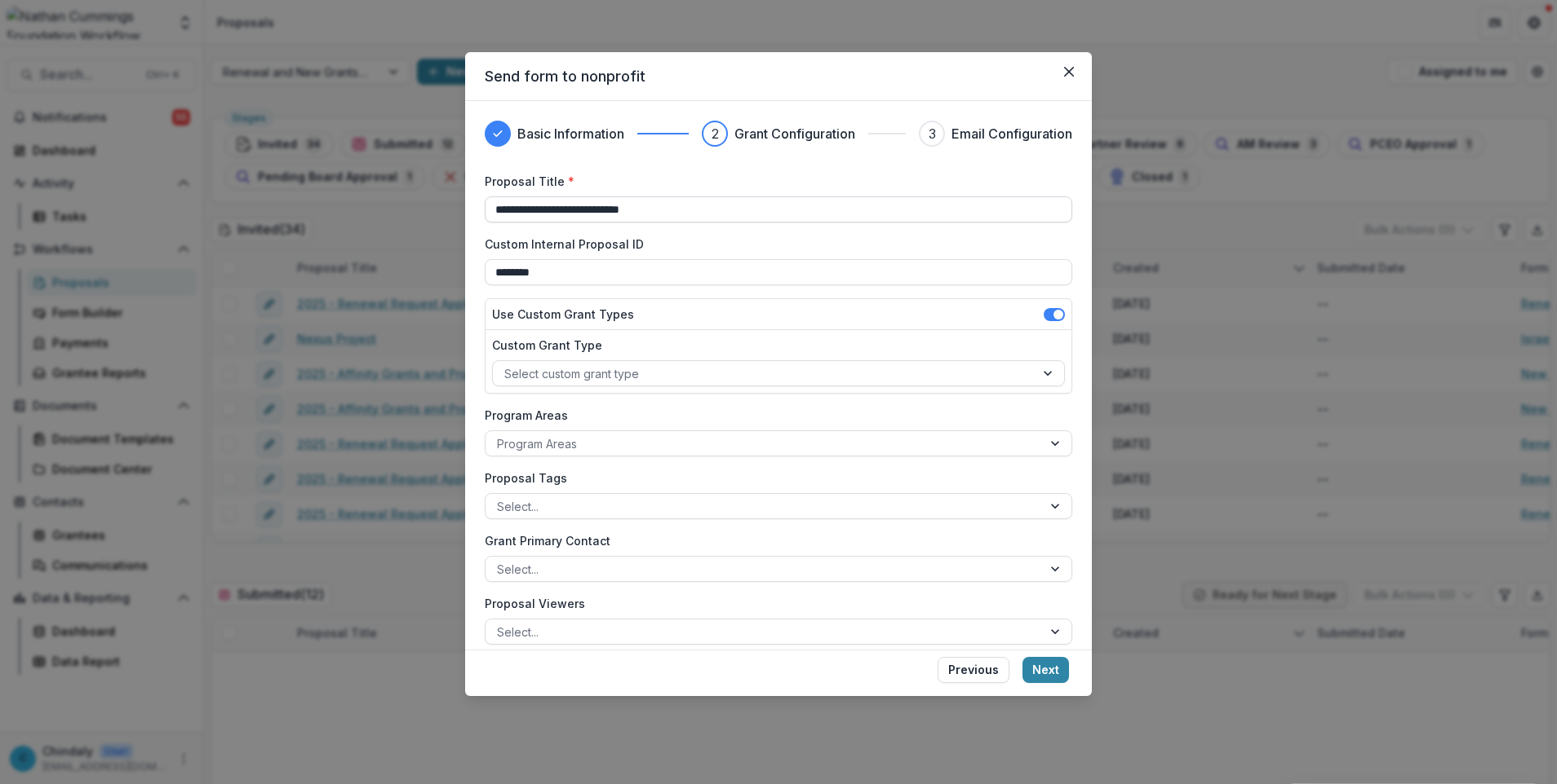
click at [606, 207] on input "**********" at bounding box center [778, 210] width 588 height 26
click at [564, 207] on input "**********" at bounding box center [778, 210] width 588 height 26
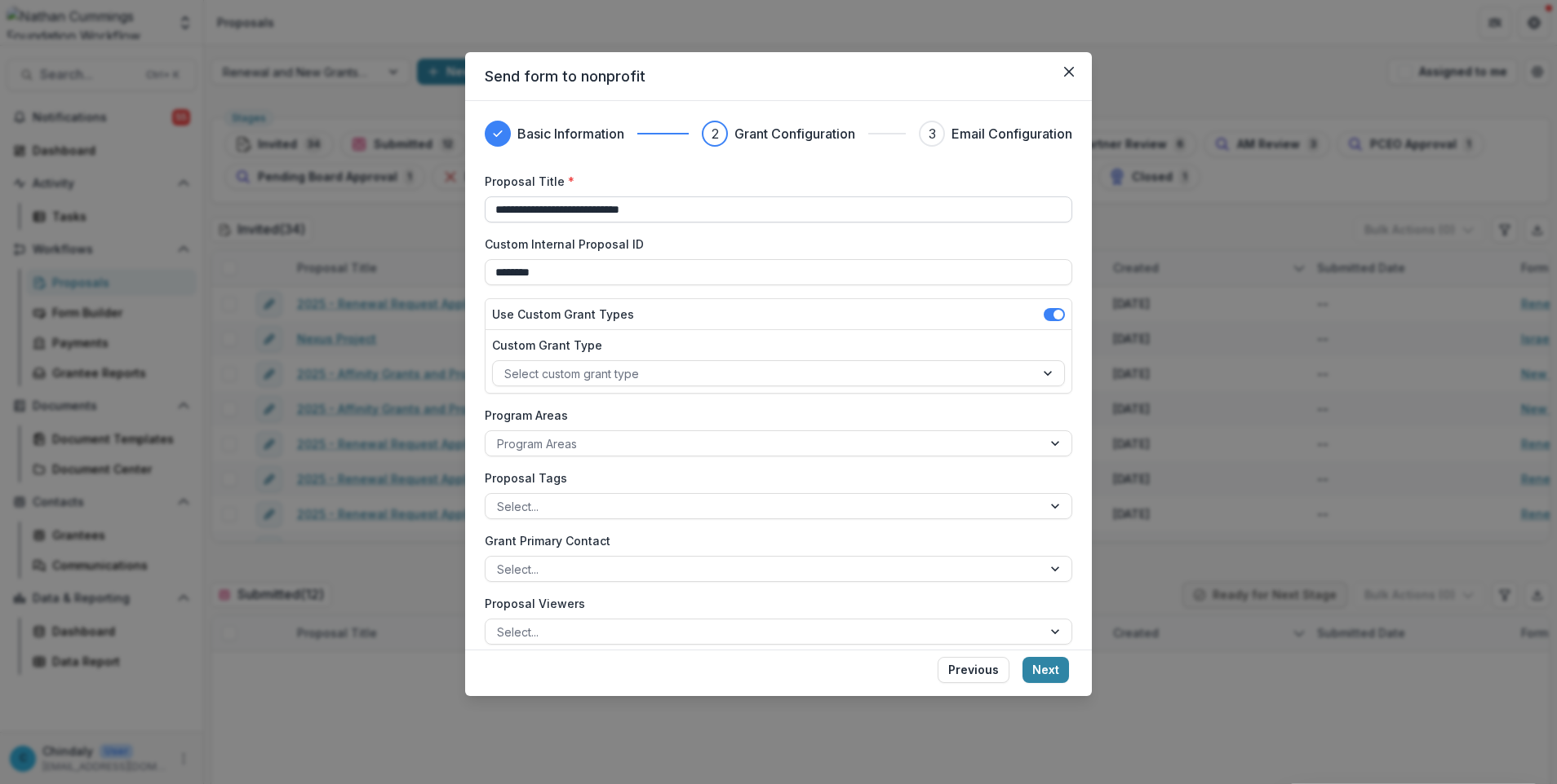
click at [564, 207] on input "**********" at bounding box center [778, 210] width 588 height 26
type input "**********"
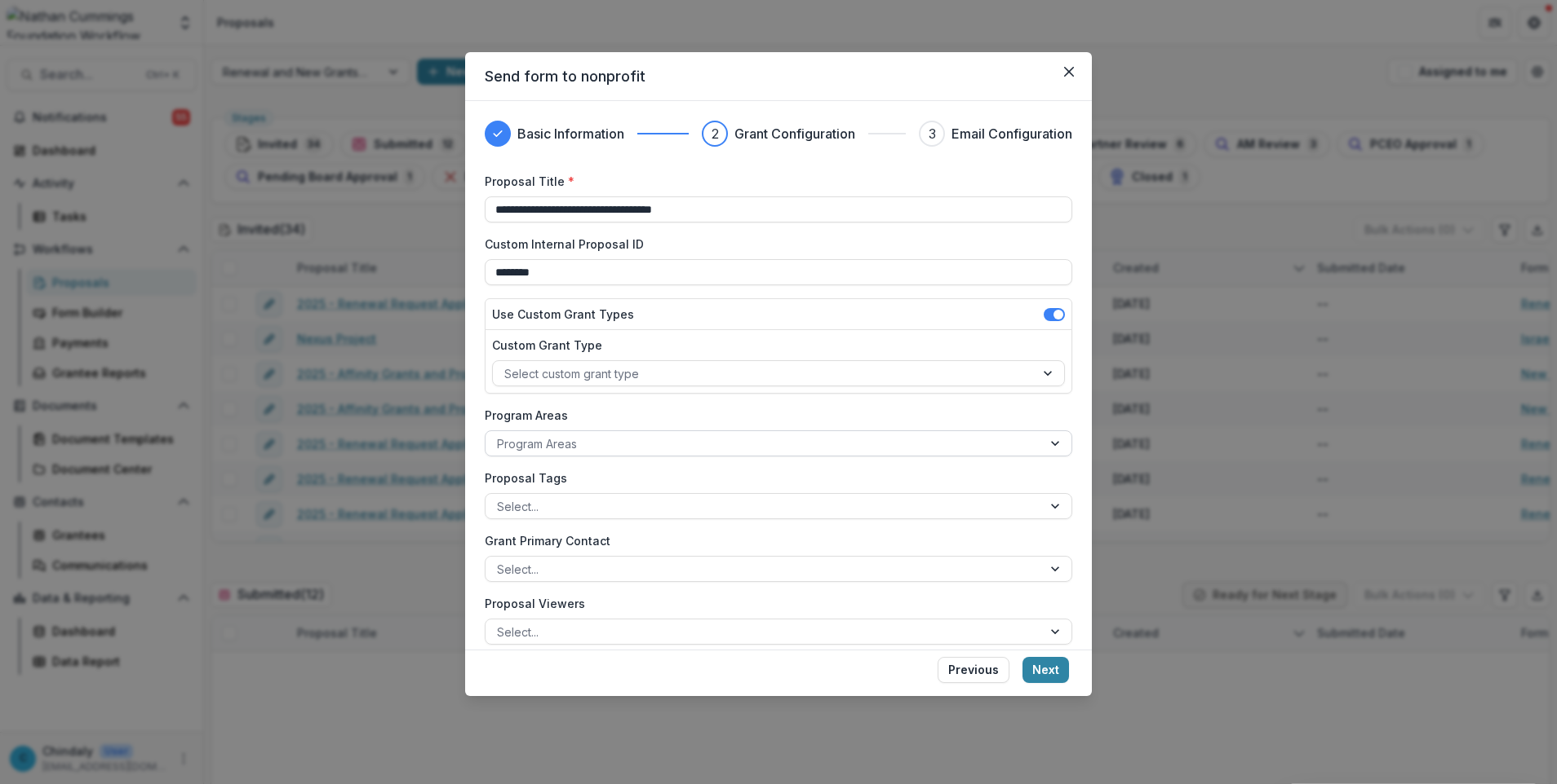
click at [562, 442] on div at bounding box center [764, 444] width 534 height 21
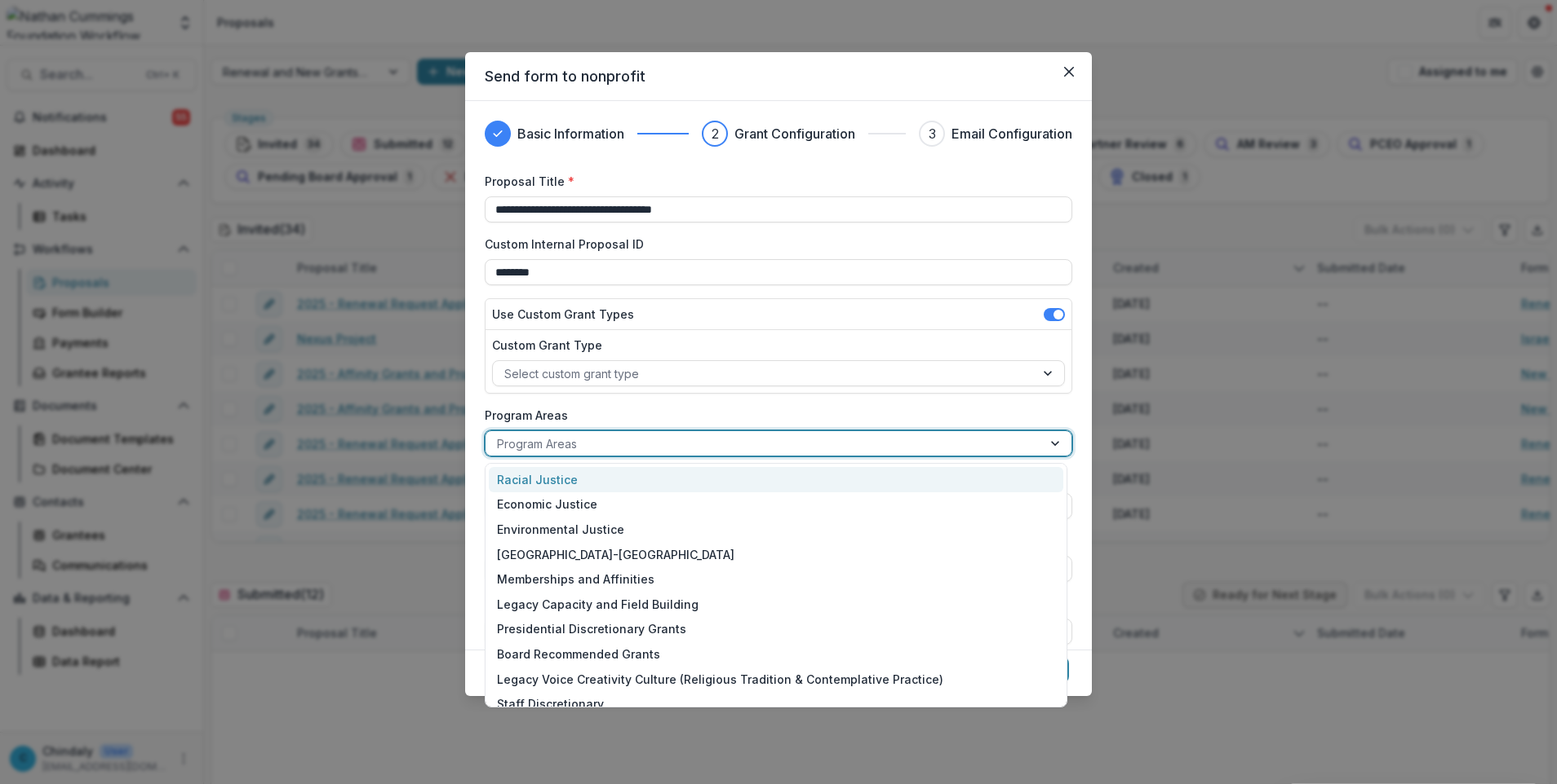
click at [563, 475] on div "Racial Justice" at bounding box center [777, 479] width 575 height 25
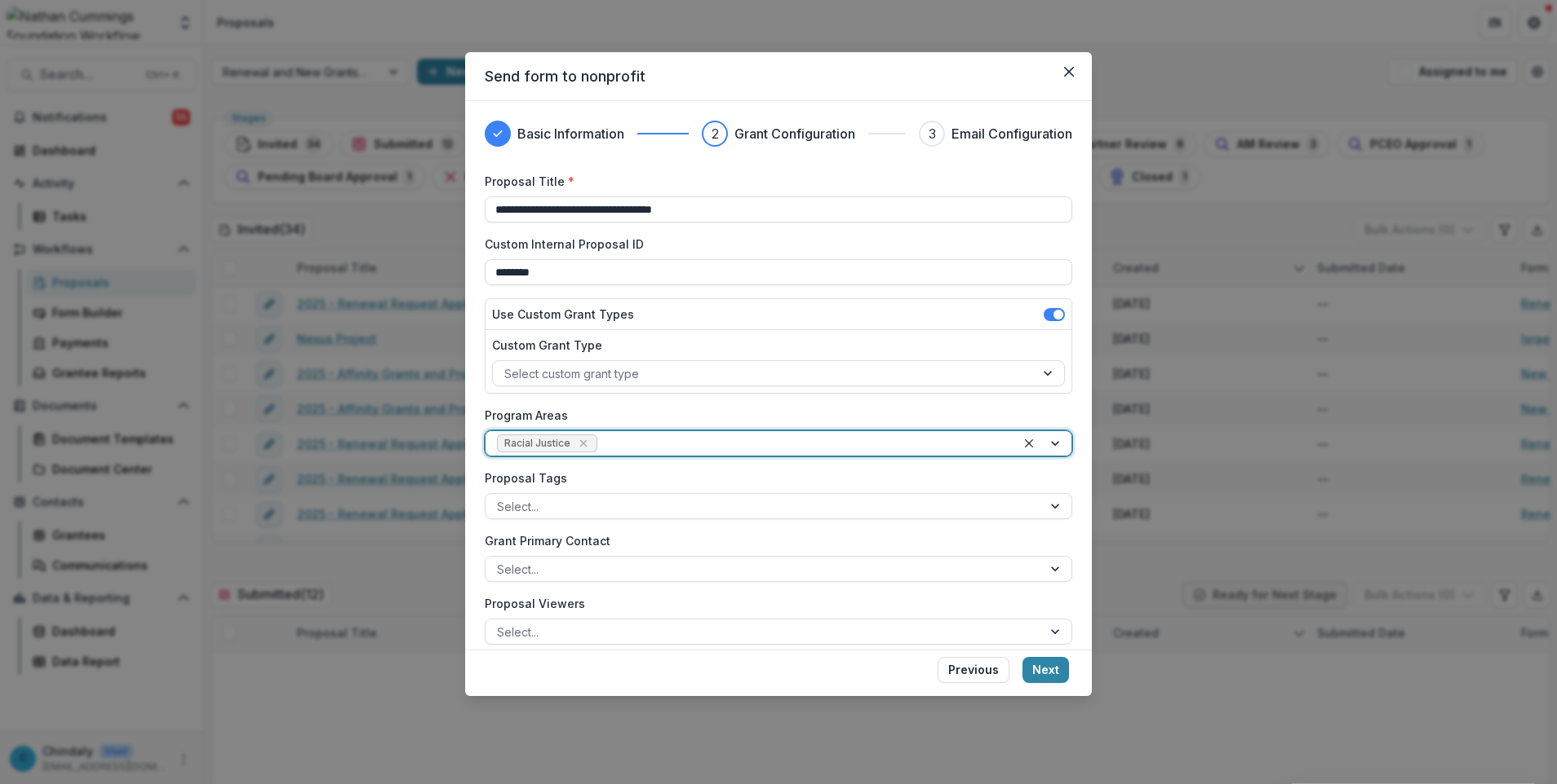
scroll to position [203, 0]
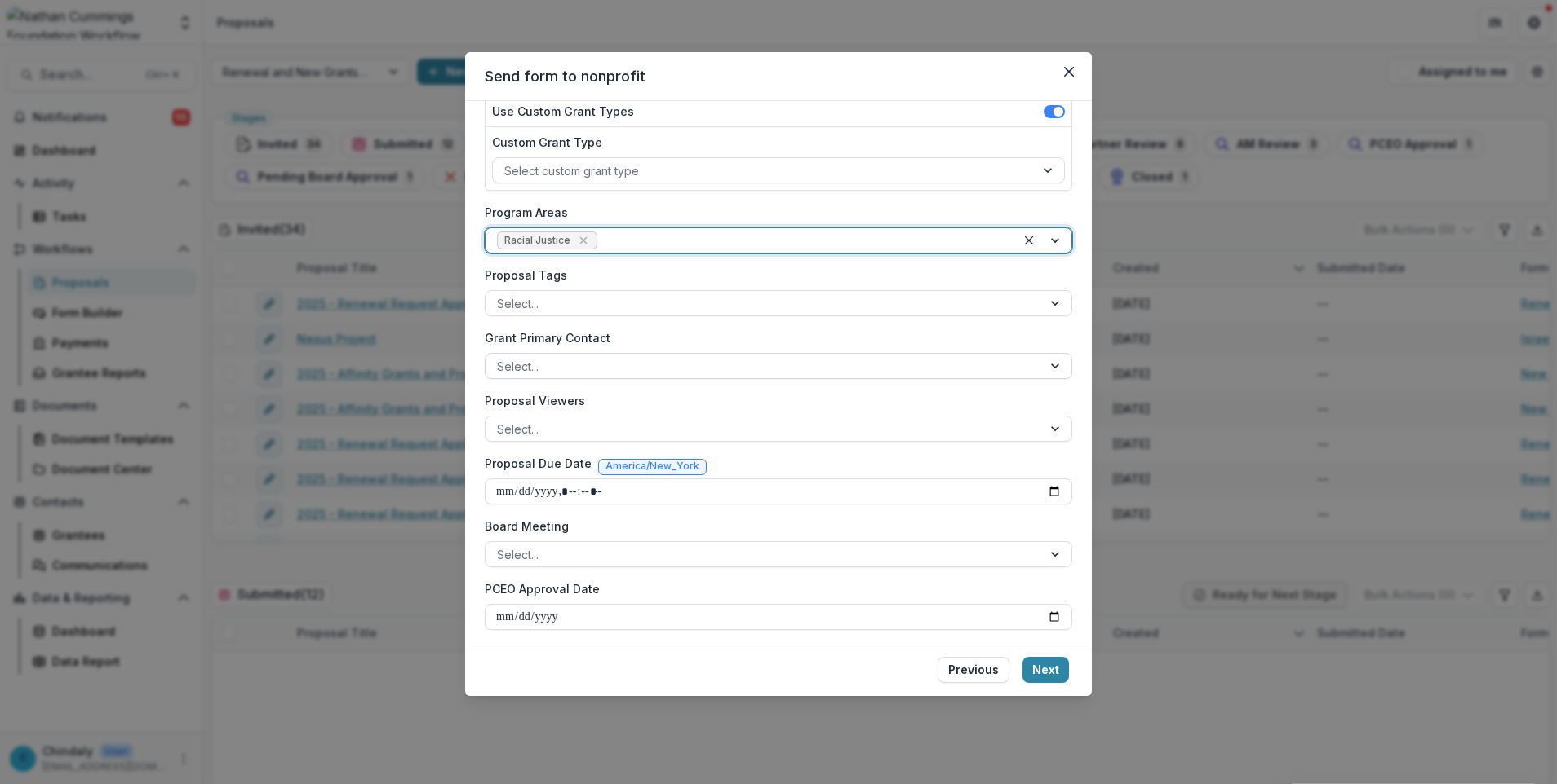
click at [606, 361] on div at bounding box center [764, 367] width 534 height 21
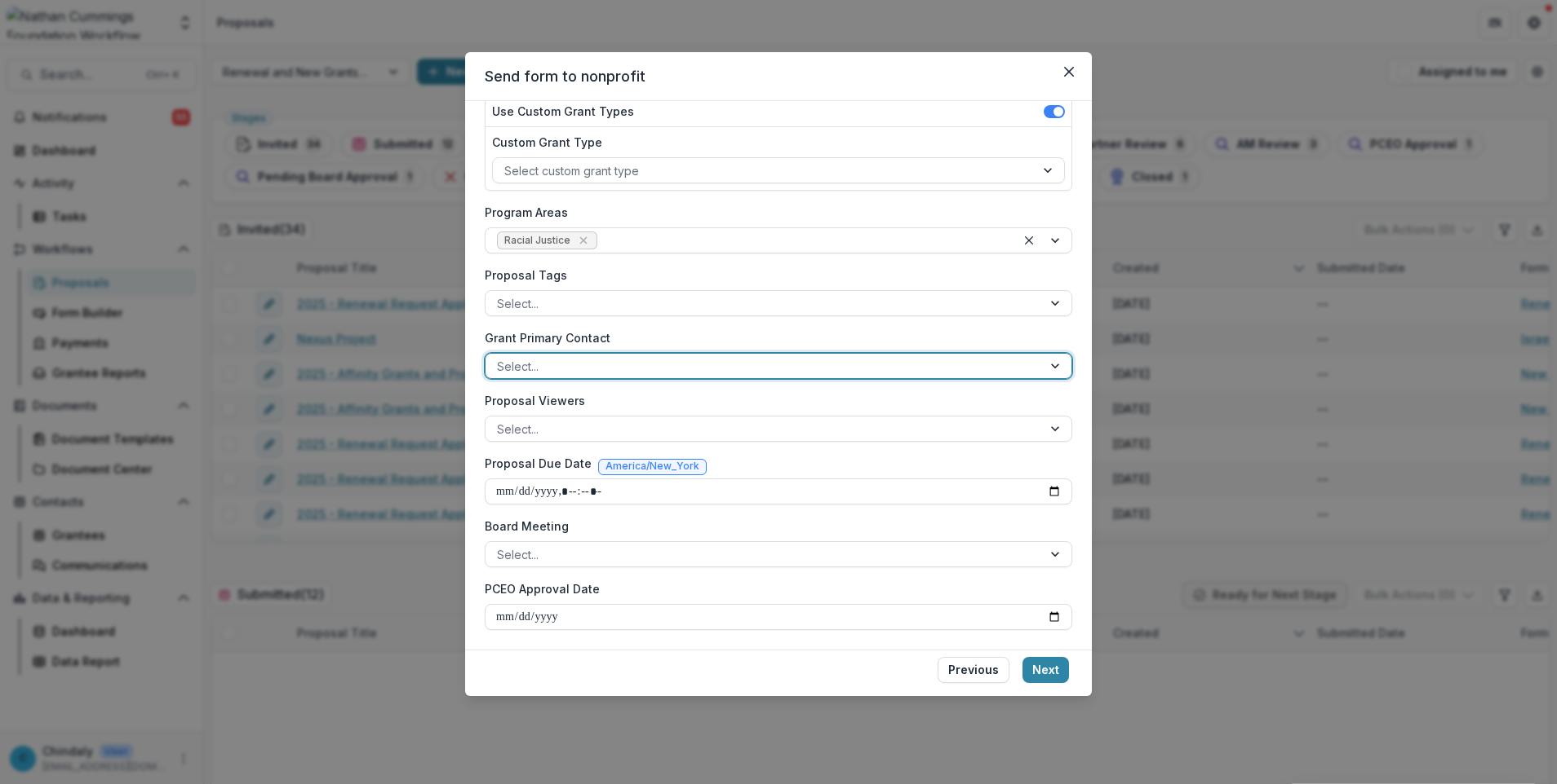
click at [1055, 489] on input "Proposal Due Date" at bounding box center [778, 492] width 588 height 26
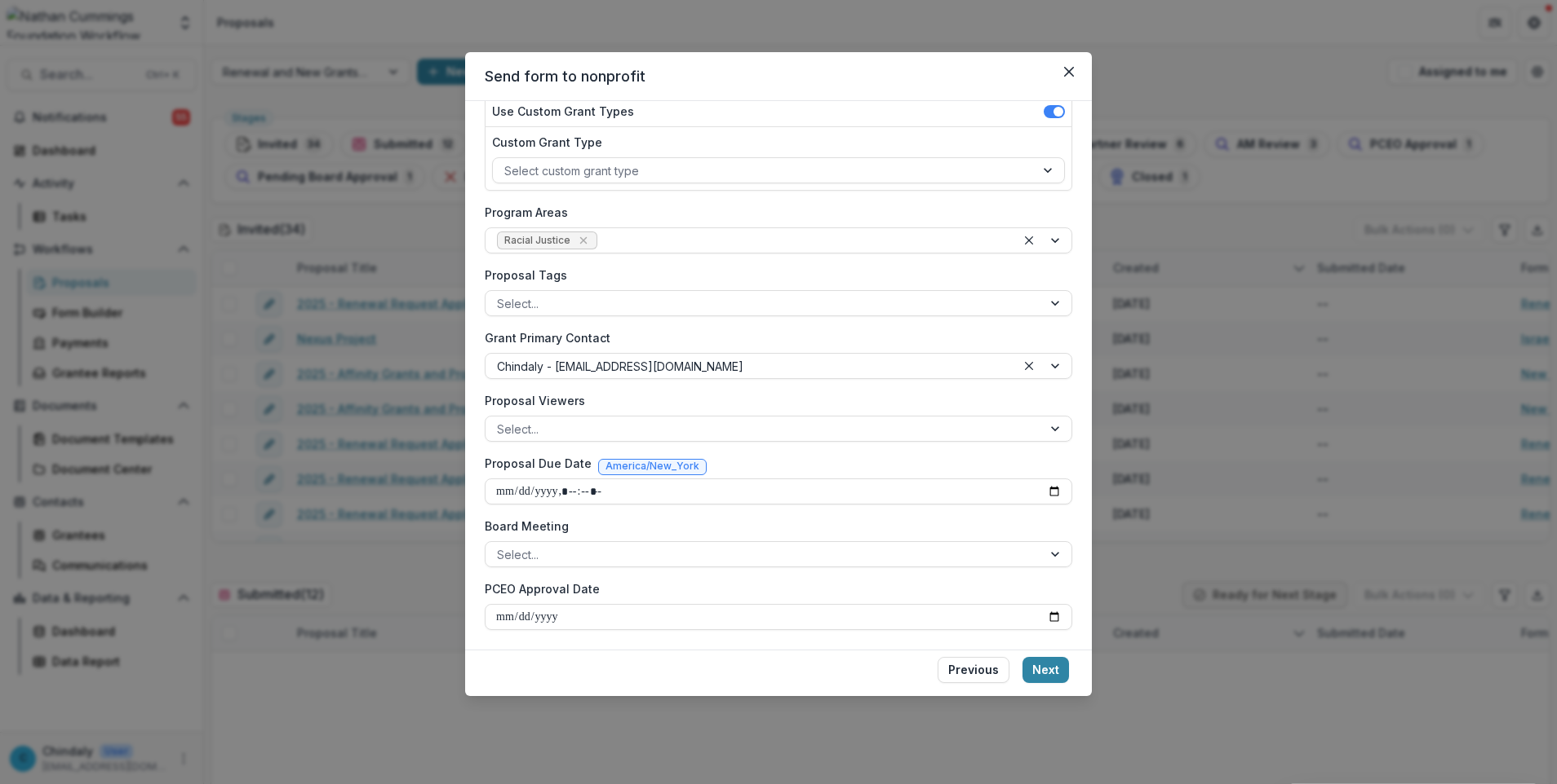
type input "**********"
click at [1042, 676] on button "Next" at bounding box center [1045, 670] width 47 height 26
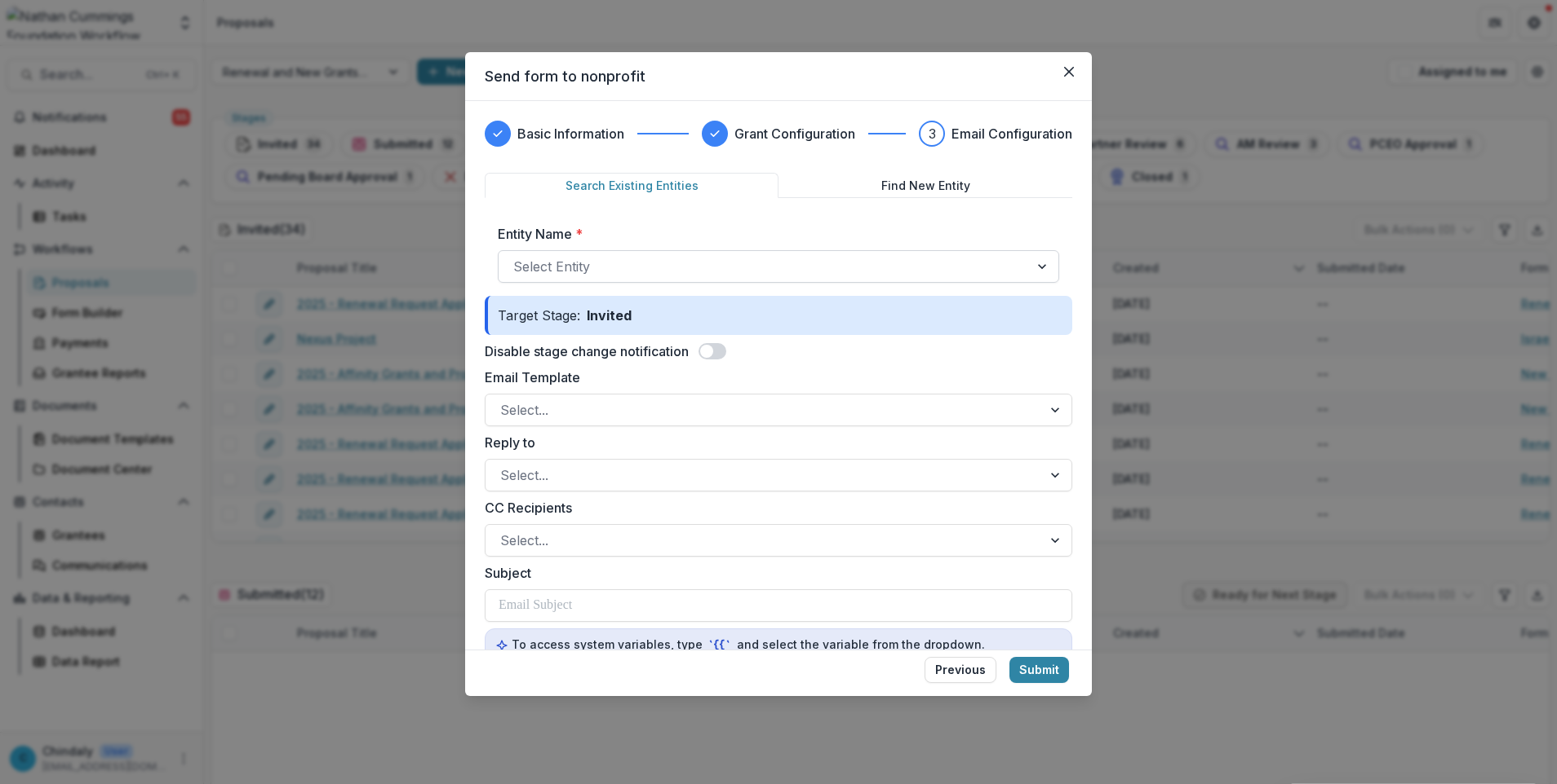
click at [653, 264] on div at bounding box center [764, 266] width 501 height 23
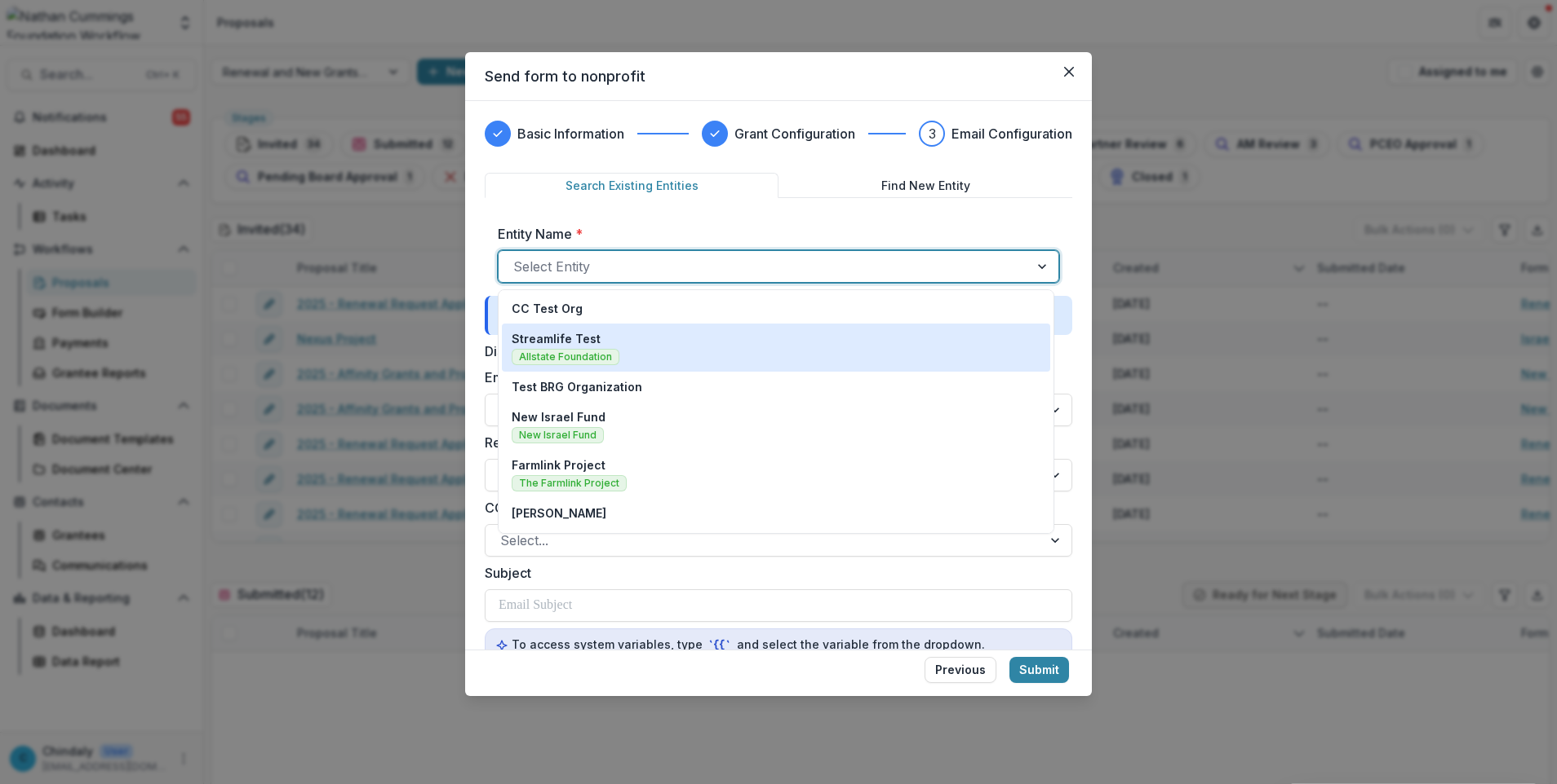
click at [658, 340] on div "Streamlife Test Allstate Foundation" at bounding box center [777, 347] width 529 height 35
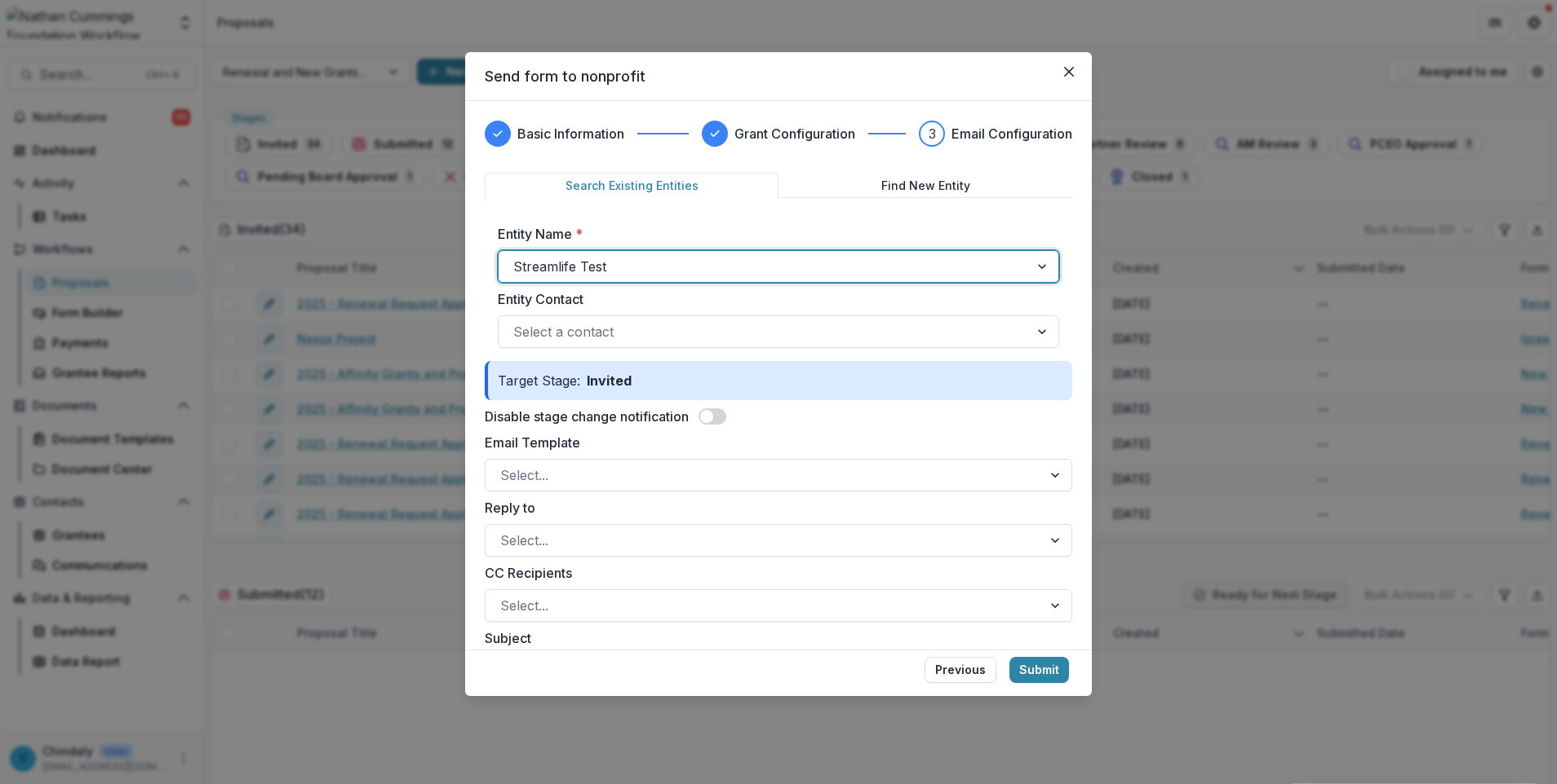
click at [677, 310] on div "Entity Contact Select a contact" at bounding box center [778, 318] width 562 height 59
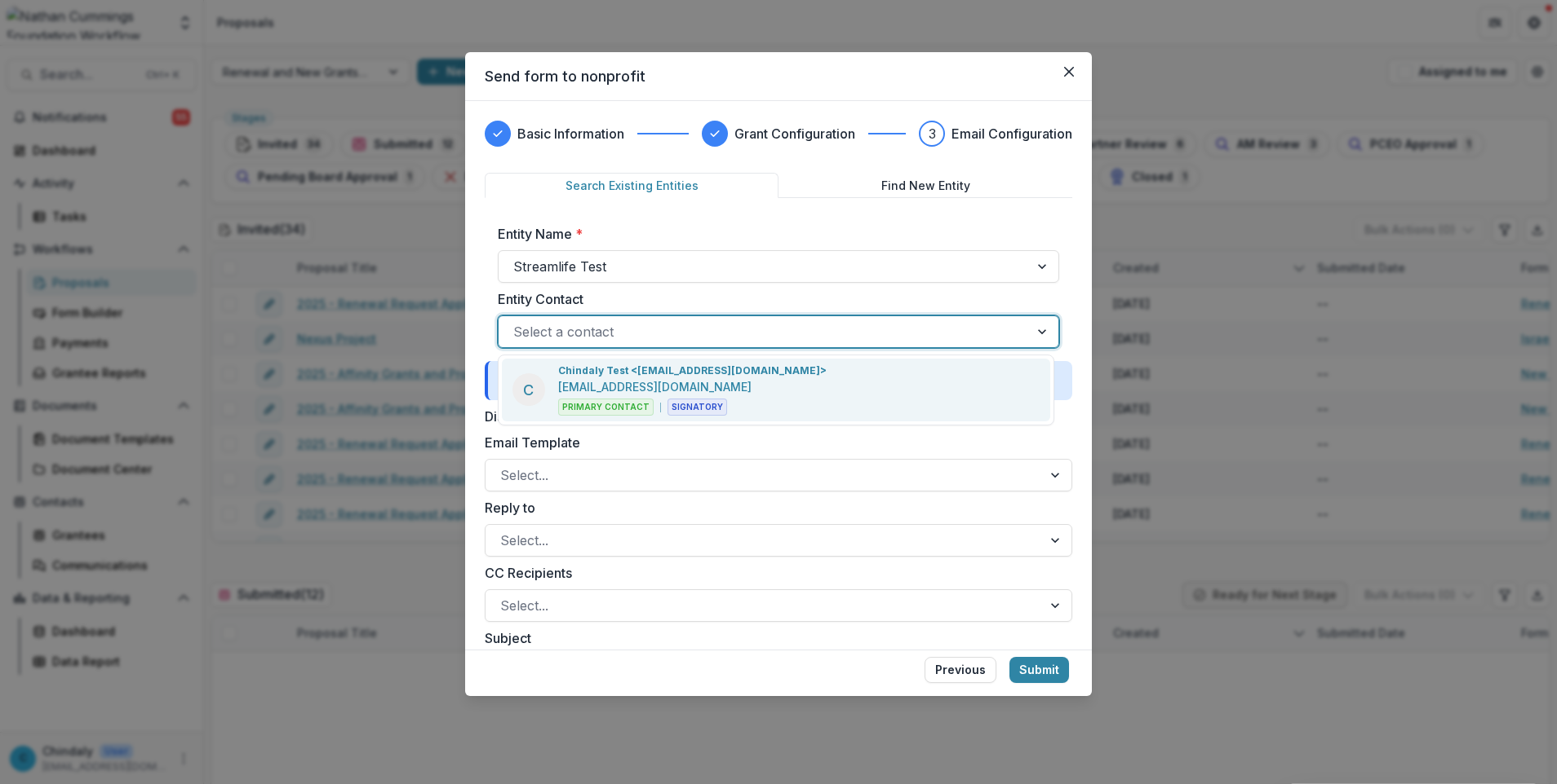
click at [677, 332] on div at bounding box center [764, 332] width 501 height 23
click at [685, 382] on p "[EMAIL_ADDRESS][DOMAIN_NAME]" at bounding box center [654, 387] width 193 height 17
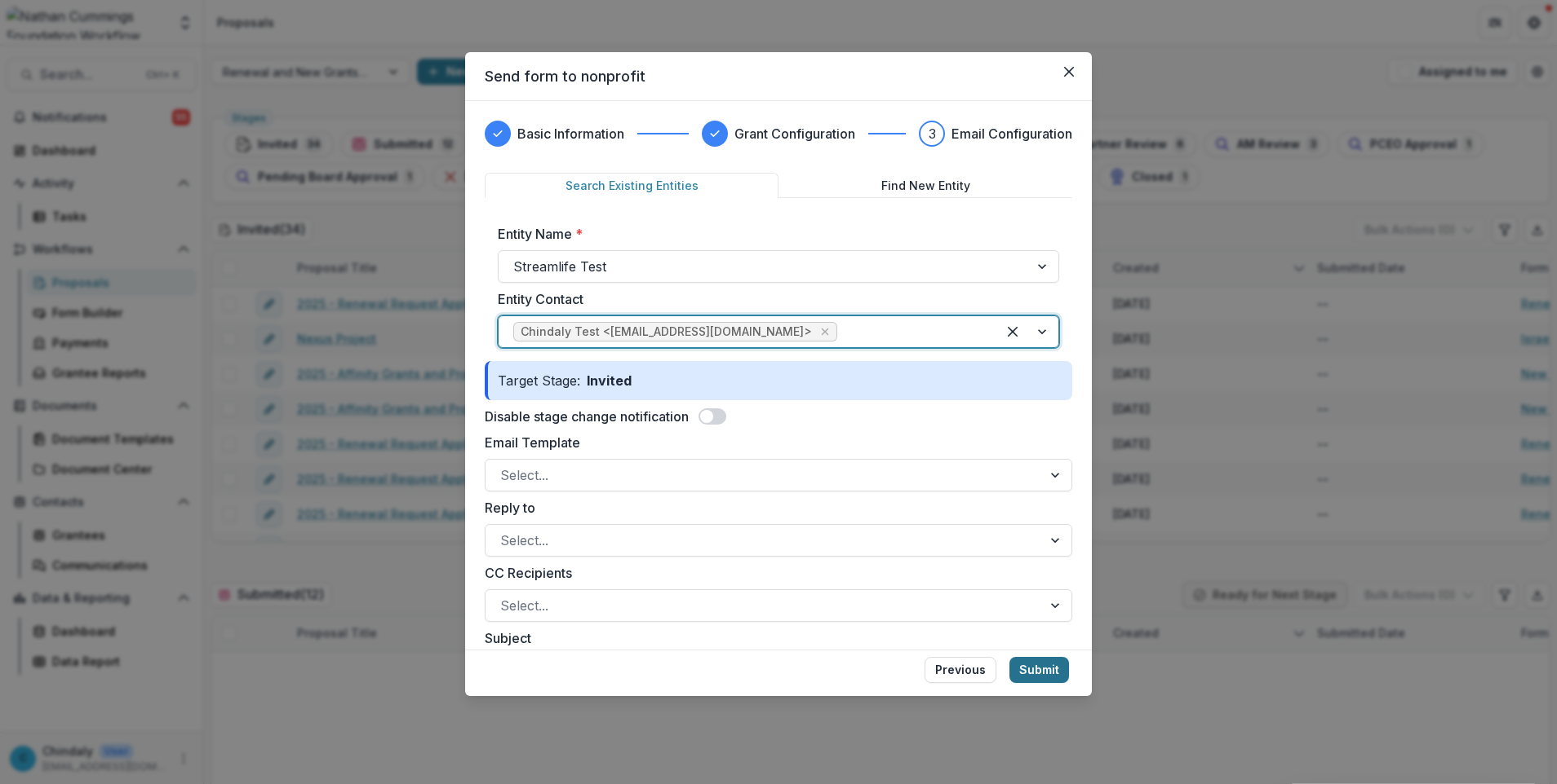
click at [1026, 667] on button "Submit" at bounding box center [1039, 670] width 60 height 26
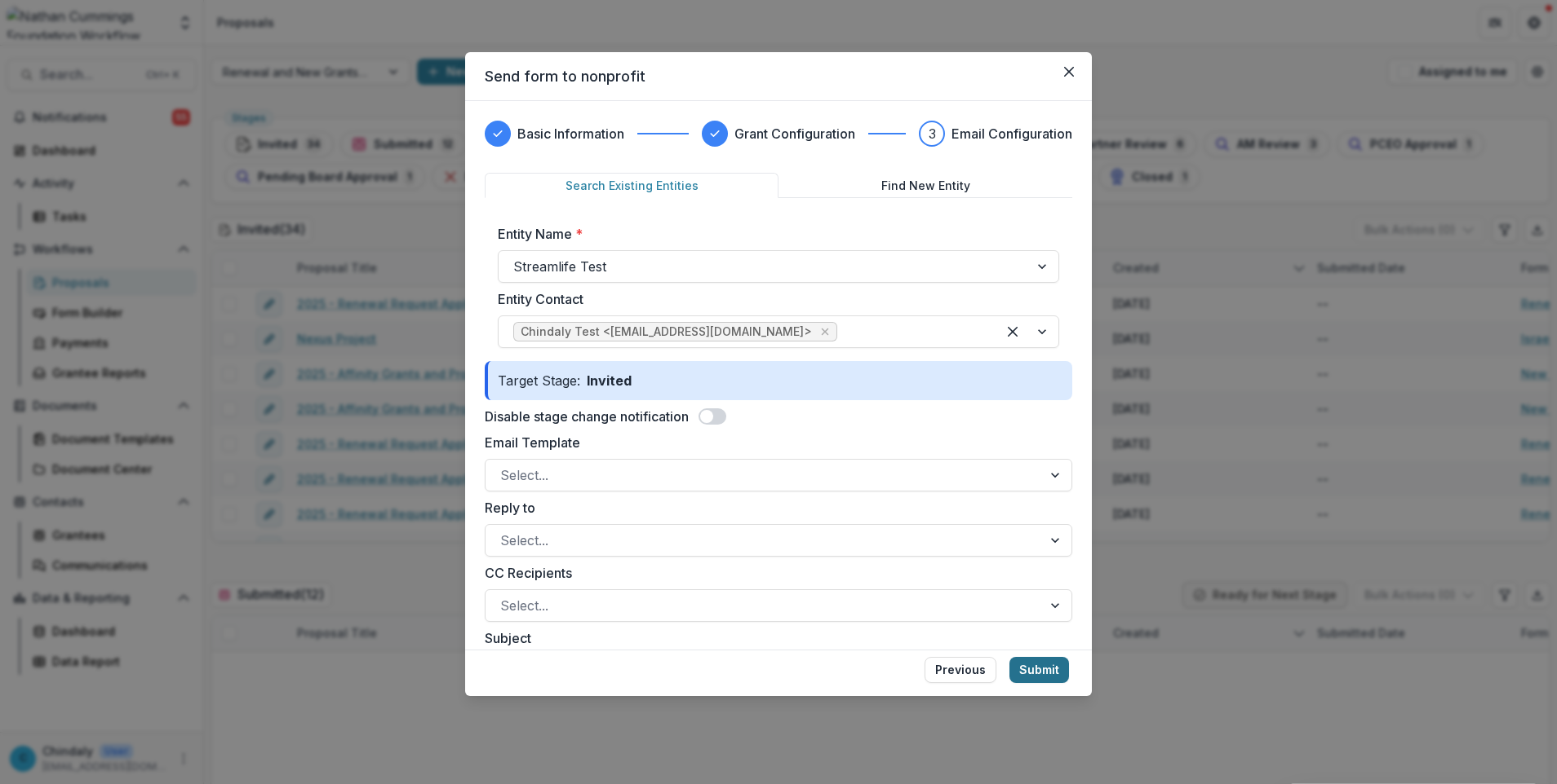
click at [1035, 665] on button "Submit" at bounding box center [1039, 670] width 60 height 26
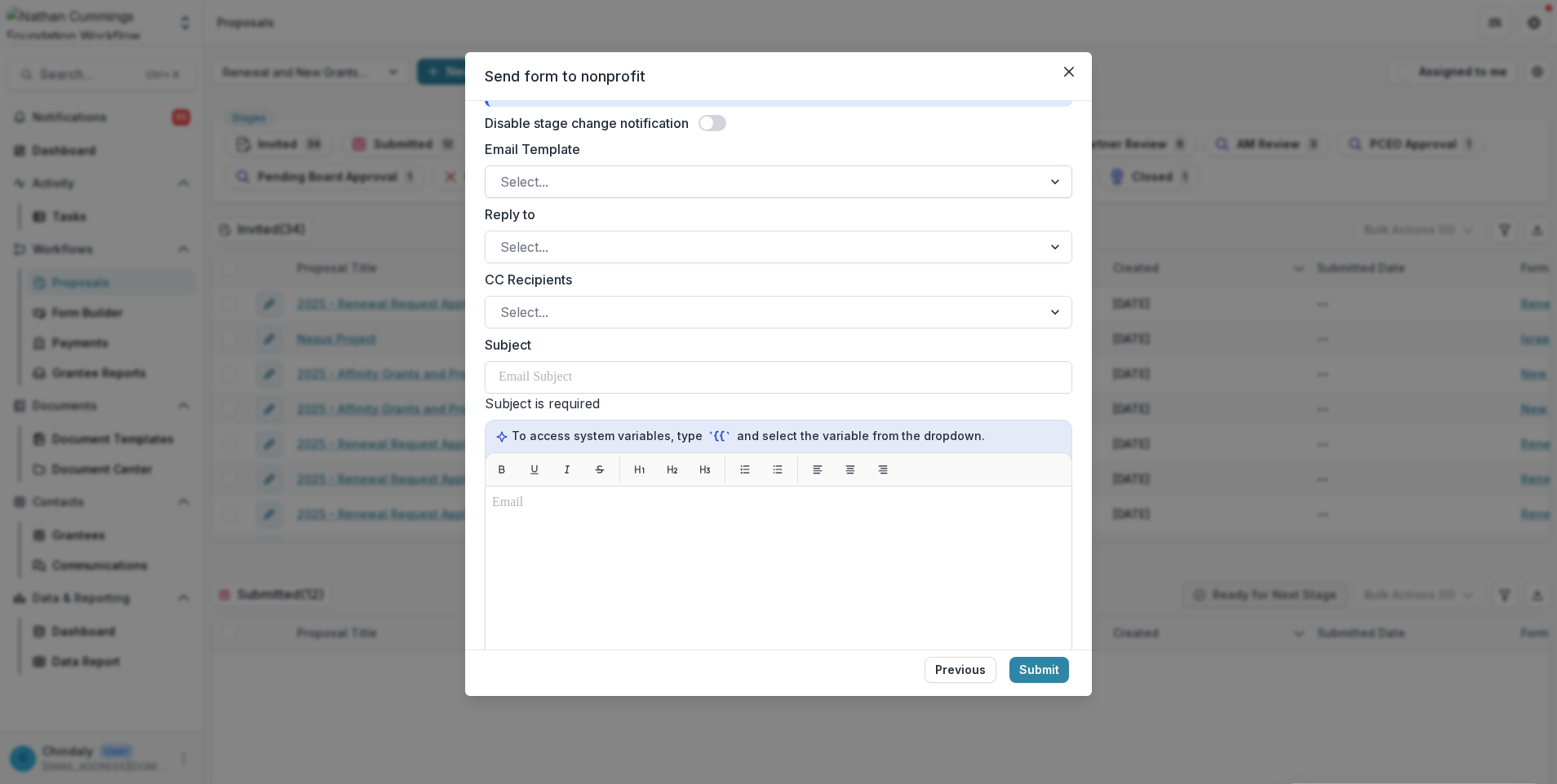
scroll to position [296, 0]
click at [523, 170] on div at bounding box center [764, 179] width 527 height 23
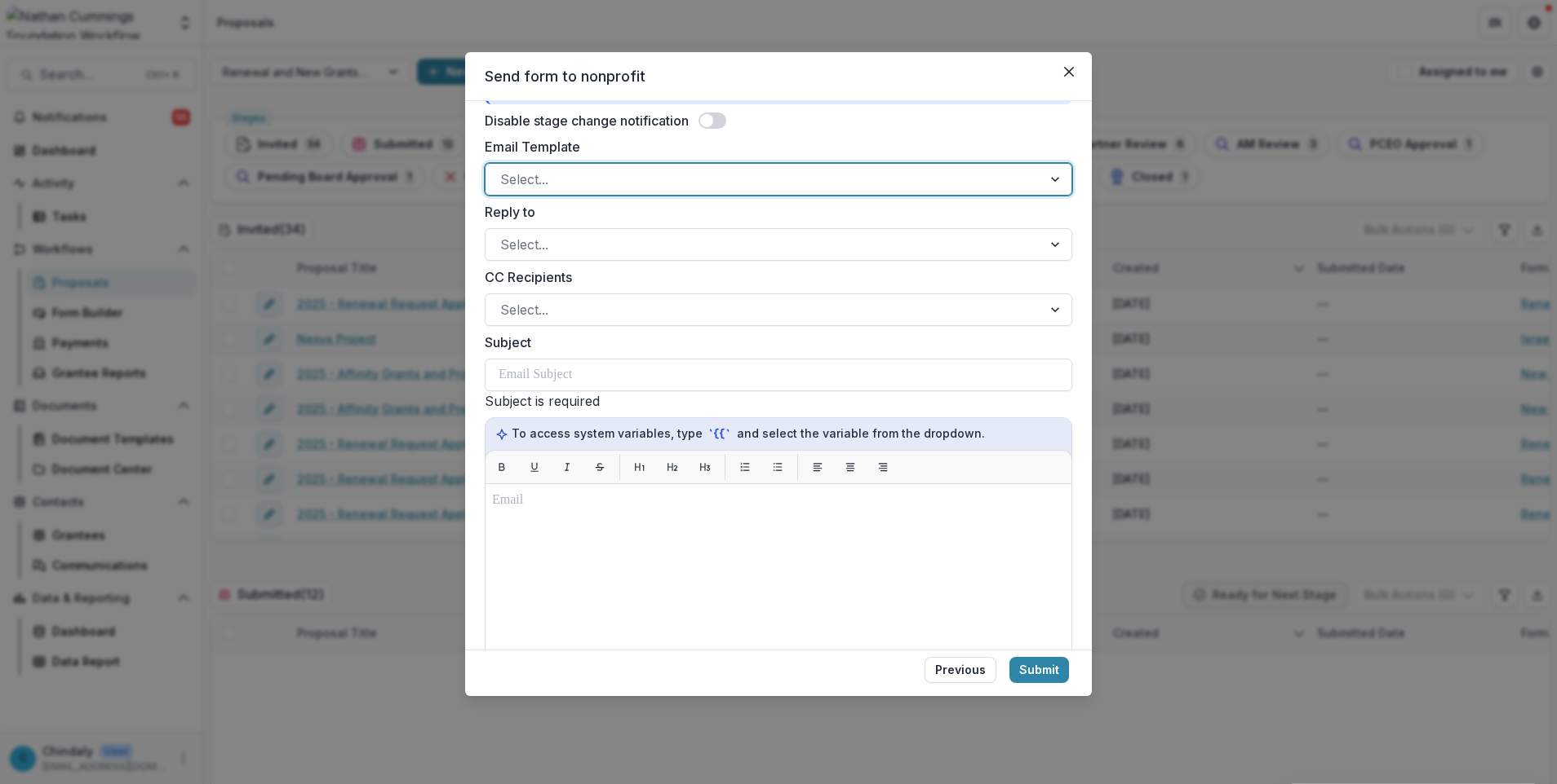
drag, startPoint x: 525, startPoint y: 216, endPoint x: 525, endPoint y: 255, distance: 39.0
click at [525, 256] on div "Select..." at bounding box center [764, 244] width 557 height 26
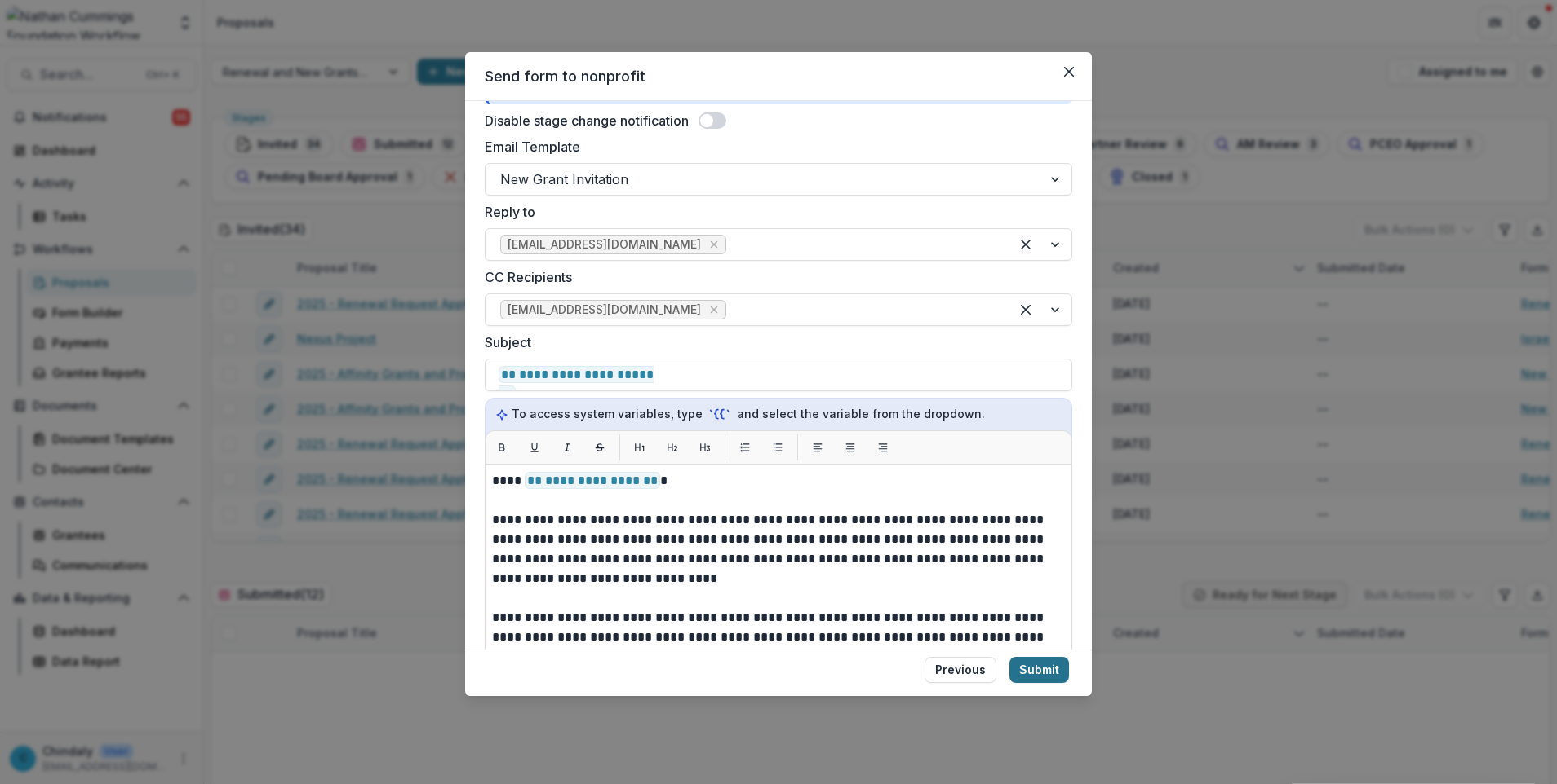
click at [1035, 675] on button "Submit" at bounding box center [1039, 670] width 60 height 26
